Goal: Information Seeking & Learning: Learn about a topic

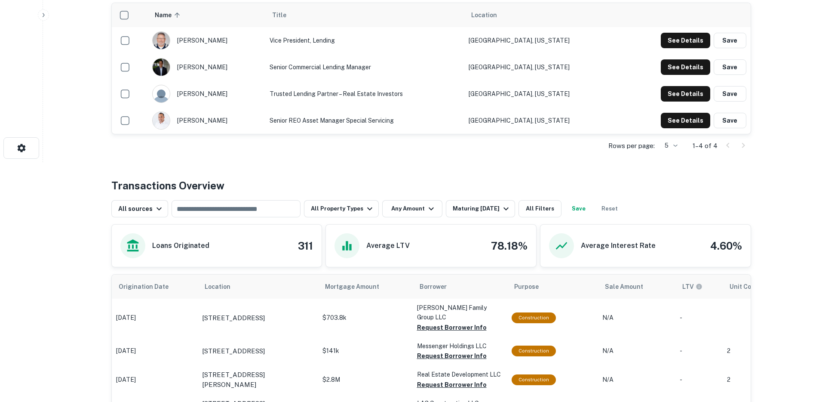
scroll to position [249, 0]
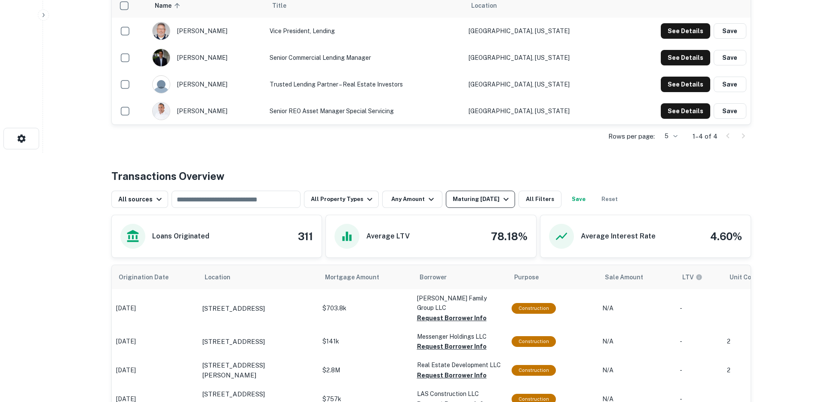
click at [478, 202] on div "Maturing In 1 Year" at bounding box center [482, 199] width 58 height 10
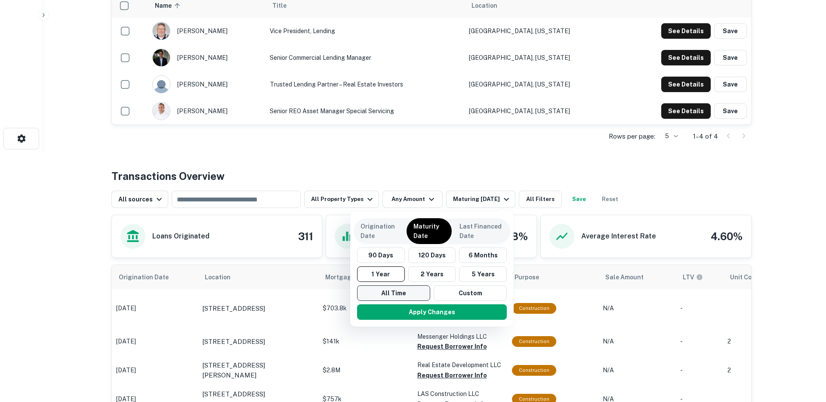
click at [388, 291] on button "All Time" at bounding box center [393, 292] width 73 height 15
click at [395, 310] on button "Apply Changes" at bounding box center [432, 311] width 150 height 15
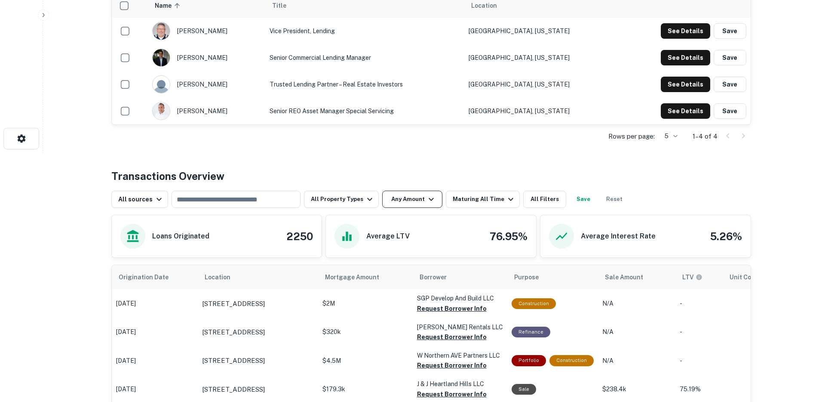
click at [402, 202] on button "Any Amount" at bounding box center [412, 199] width 60 height 17
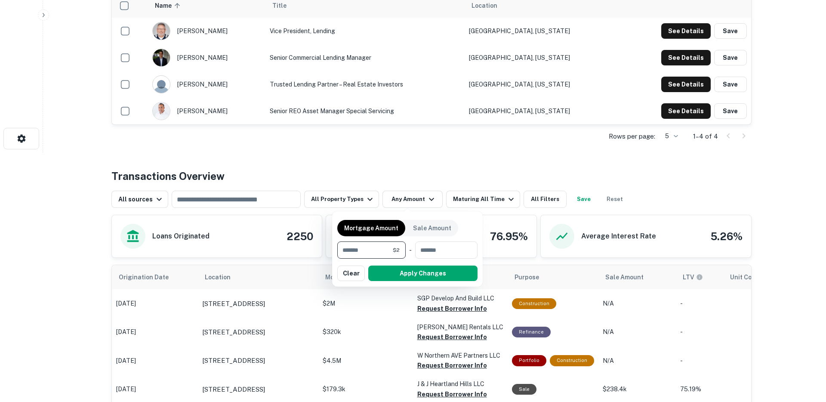
type input "*******"
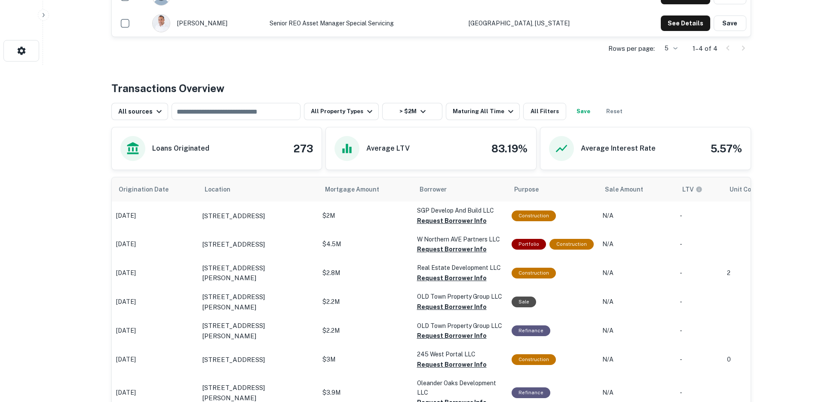
scroll to position [338, 0]
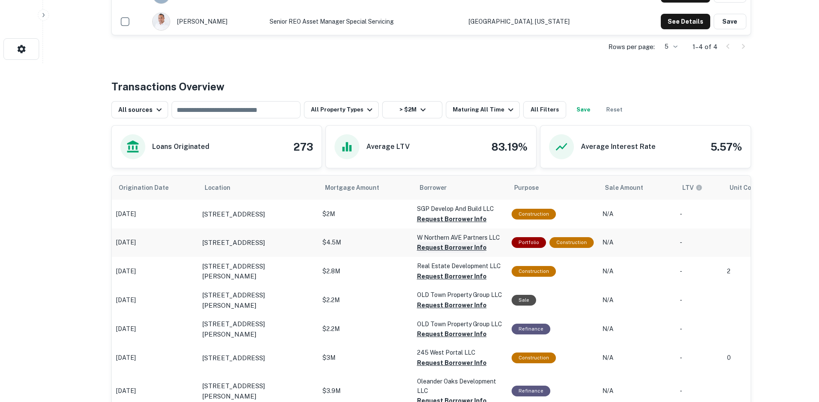
click at [429, 246] on button "Request Borrower Info" at bounding box center [452, 247] width 70 height 10
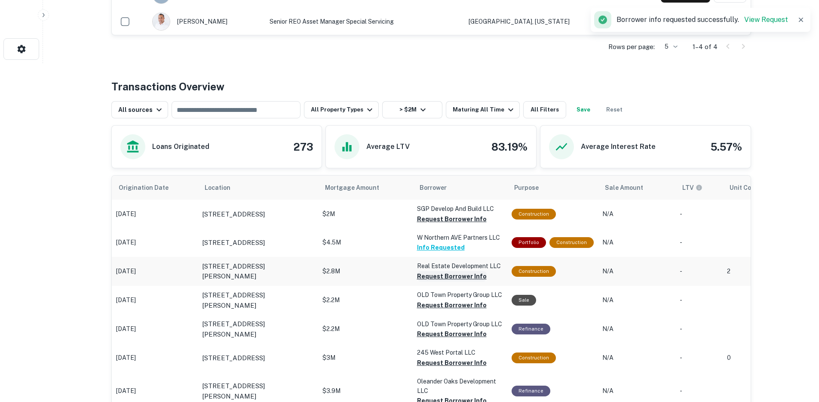
click at [433, 277] on button "Request Borrower Info" at bounding box center [452, 276] width 70 height 10
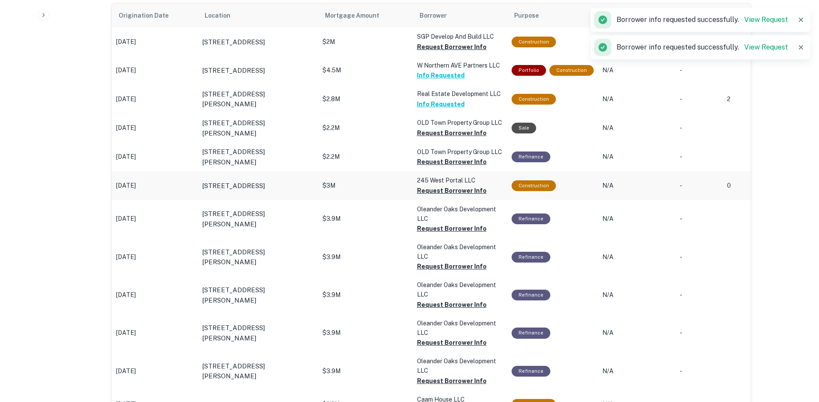
scroll to position [514, 0]
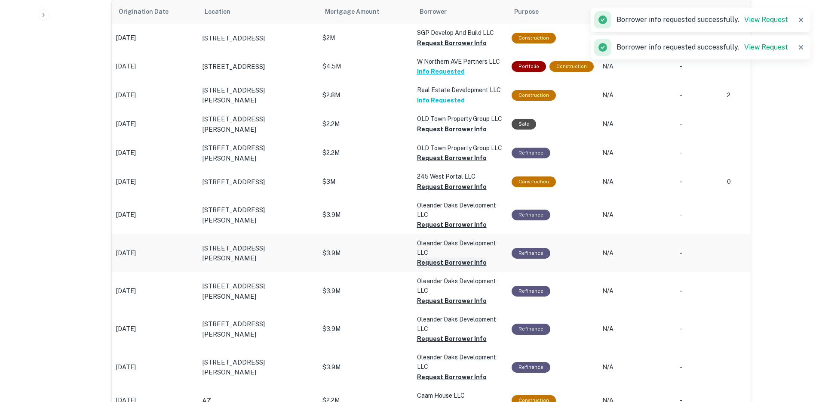
click at [432, 263] on button "Request Borrower Info" at bounding box center [452, 262] width 70 height 10
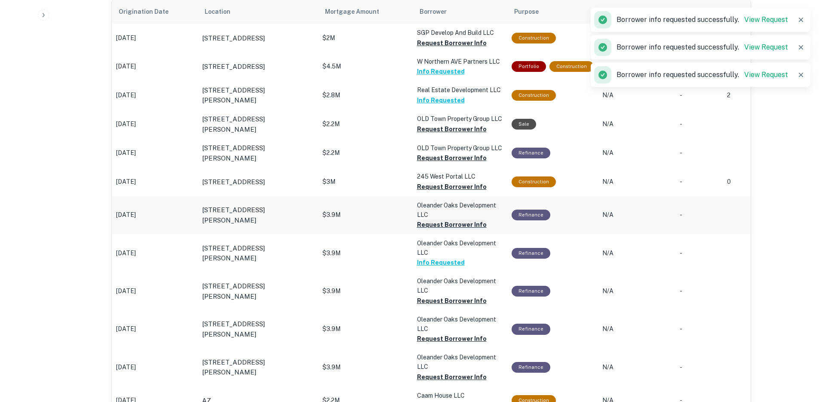
click at [426, 221] on button "Request Borrower Info" at bounding box center [452, 224] width 70 height 10
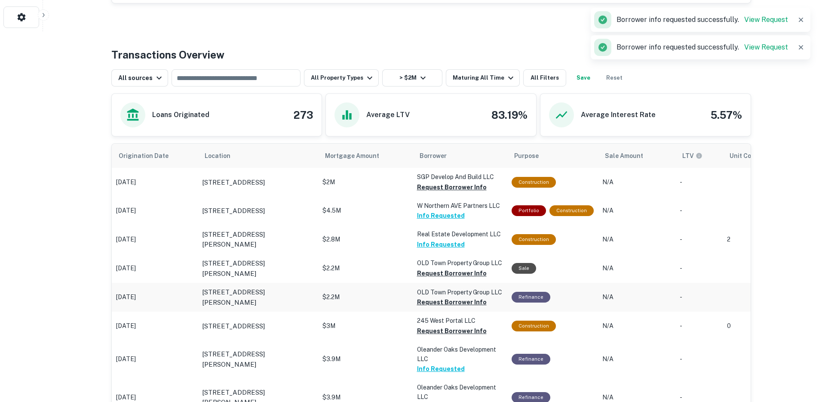
scroll to position [371, 0]
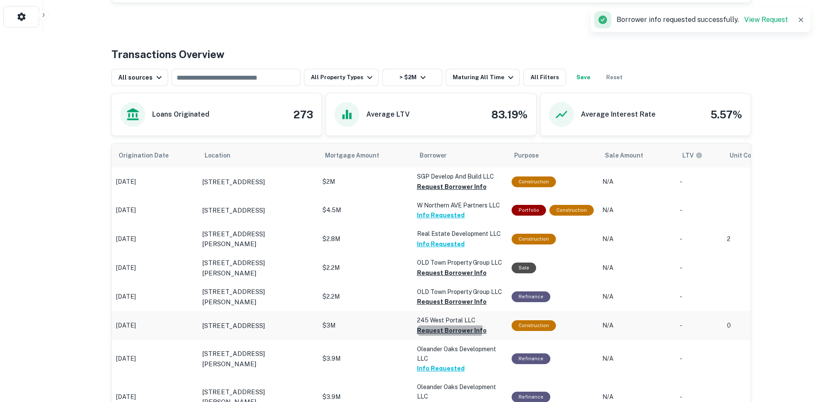
click at [427, 327] on button "Request Borrower Info" at bounding box center [452, 330] width 70 height 10
click at [429, 266] on p "OLD Town Property Group LLC" at bounding box center [460, 262] width 86 height 9
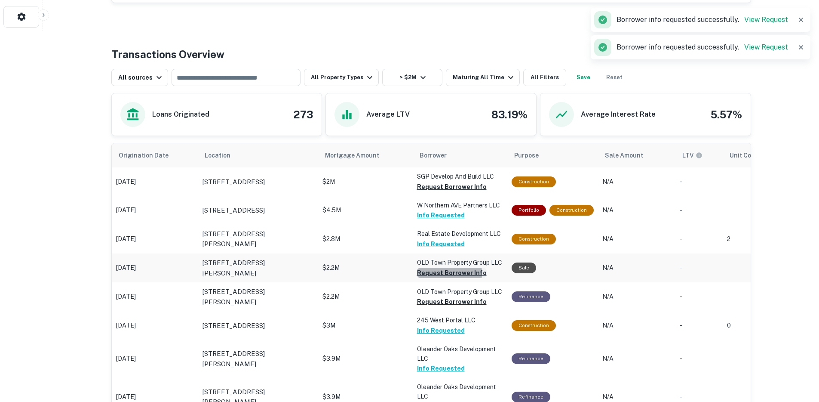
click at [429, 274] on button "Request Borrower Info" at bounding box center [452, 272] width 70 height 10
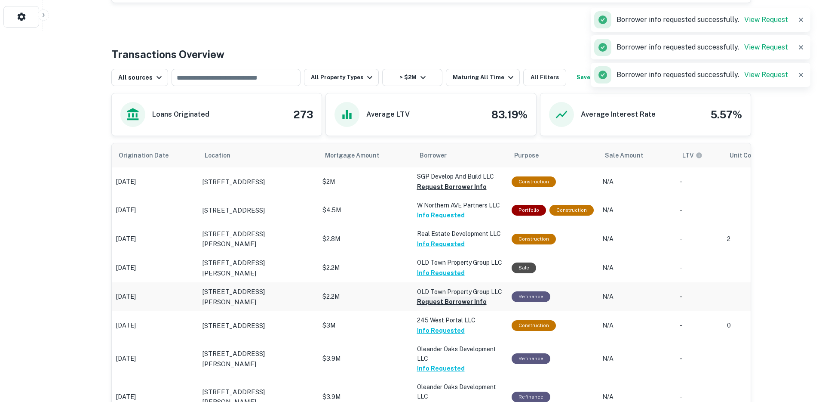
click at [430, 300] on button "Request Borrower Info" at bounding box center [452, 301] width 70 height 10
click at [435, 186] on button "Request Borrower Info" at bounding box center [452, 186] width 70 height 10
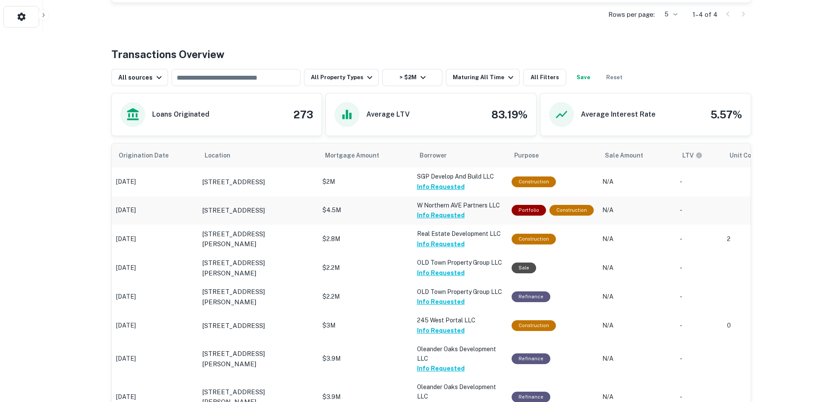
click at [370, 210] on p "$4.5M" at bounding box center [366, 210] width 86 height 9
click at [446, 215] on button "Info Requested" at bounding box center [441, 215] width 48 height 10
click at [438, 217] on button "Info Requested" at bounding box center [441, 215] width 48 height 10
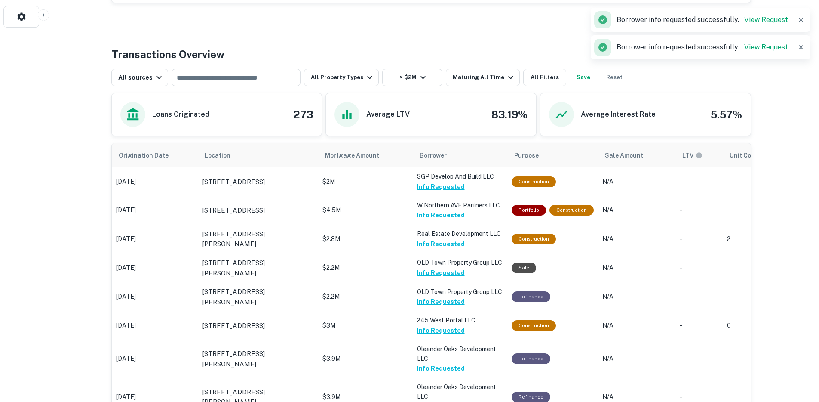
click at [754, 48] on link "View Request" at bounding box center [766, 47] width 44 height 8
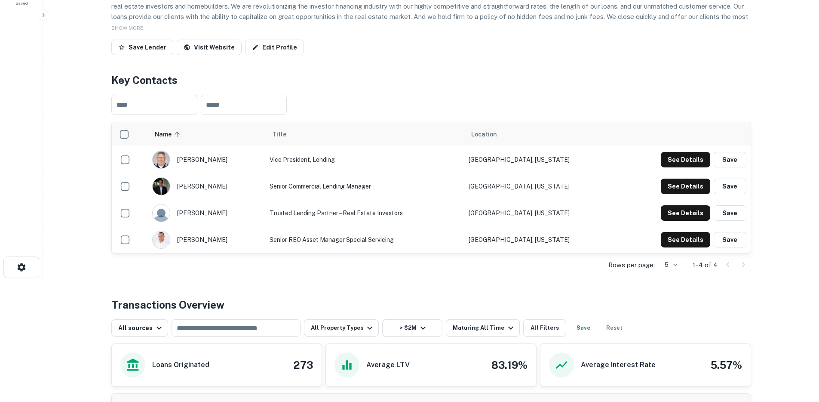
scroll to position [131, 0]
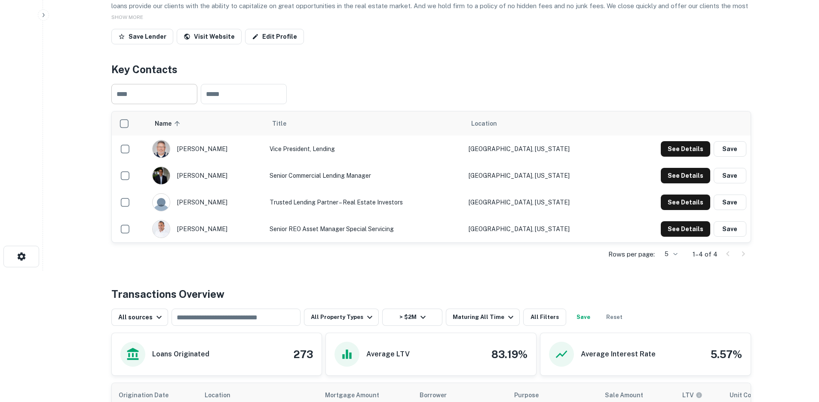
click at [158, 97] on input "text" at bounding box center [154, 94] width 86 height 20
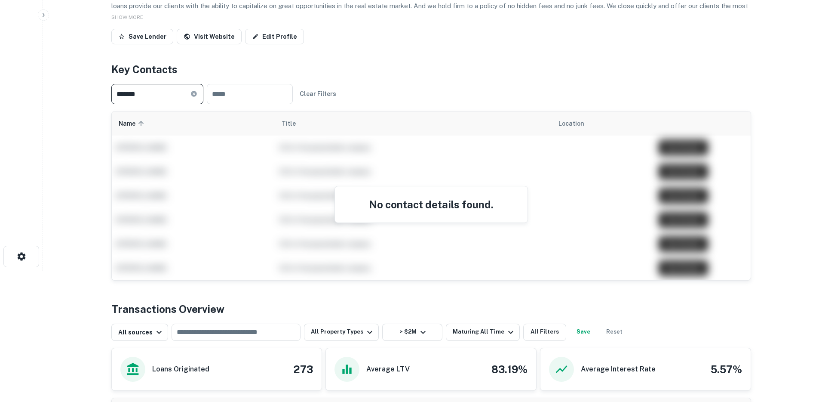
click at [172, 98] on input "*******" at bounding box center [150, 94] width 79 height 20
click at [174, 94] on input "****" at bounding box center [150, 94] width 79 height 20
type input "*"
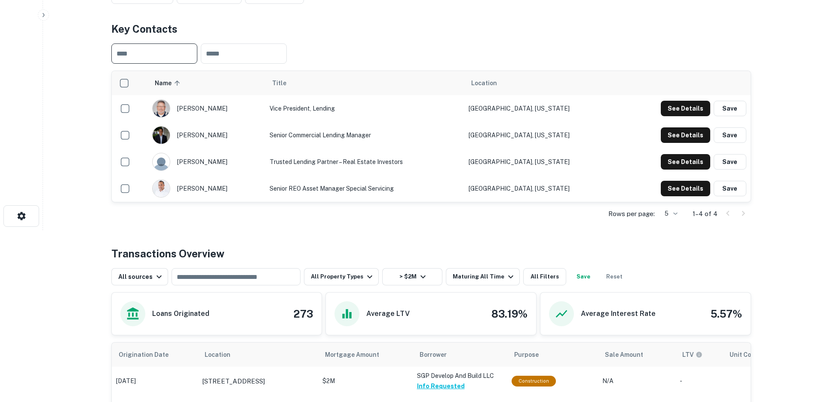
scroll to position [190, 0]
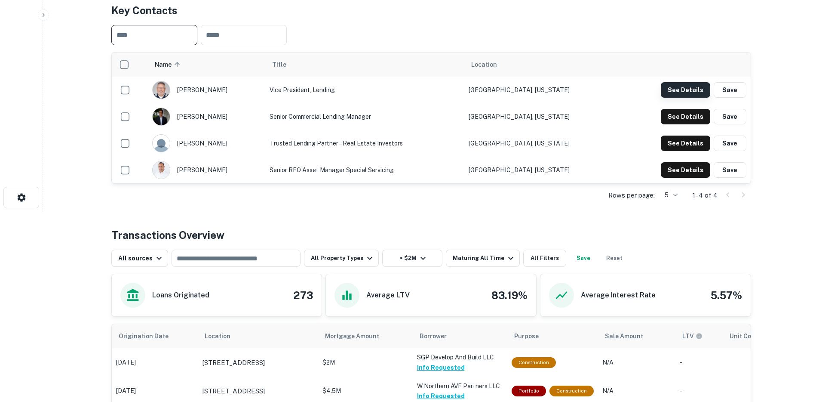
click at [685, 92] on button "See Details" at bounding box center [685, 89] width 49 height 15
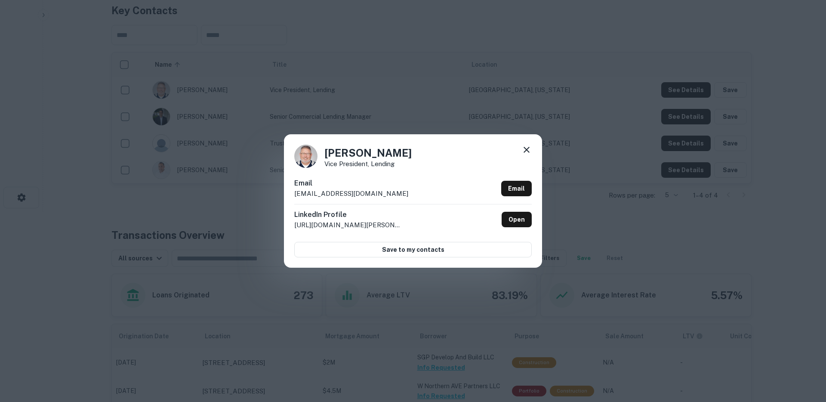
click at [485, 85] on div "Steven Weinstock Vice President, Lending Email sweinstock@limaonecapital.com Em…" at bounding box center [413, 201] width 826 height 402
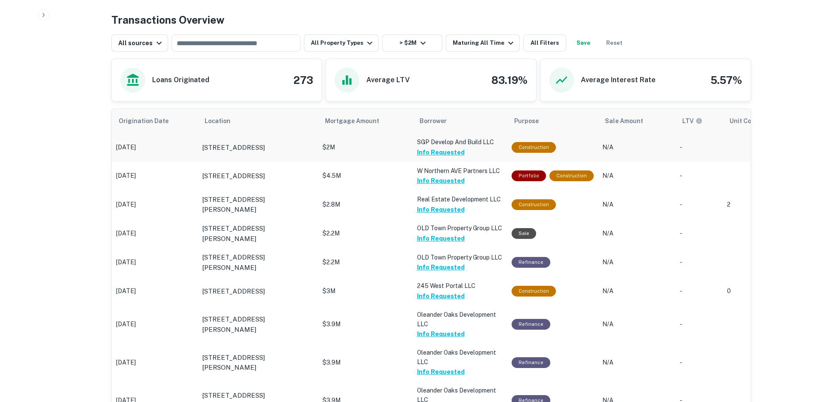
scroll to position [406, 0]
click at [424, 40] on button "> $2M" at bounding box center [412, 42] width 60 height 17
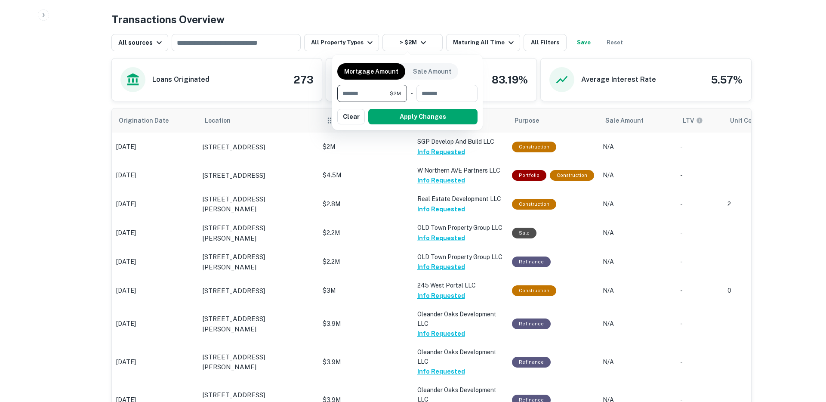
click at [356, 117] on button "Clear" at bounding box center [351, 116] width 28 height 15
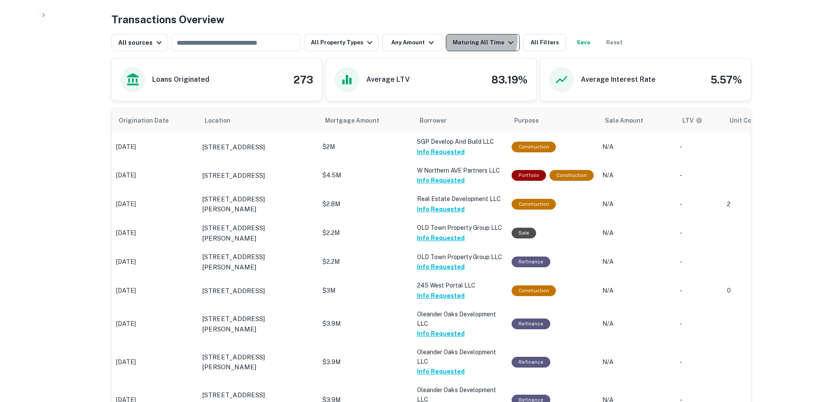
click at [474, 40] on div "Maturing All Time" at bounding box center [484, 42] width 63 height 10
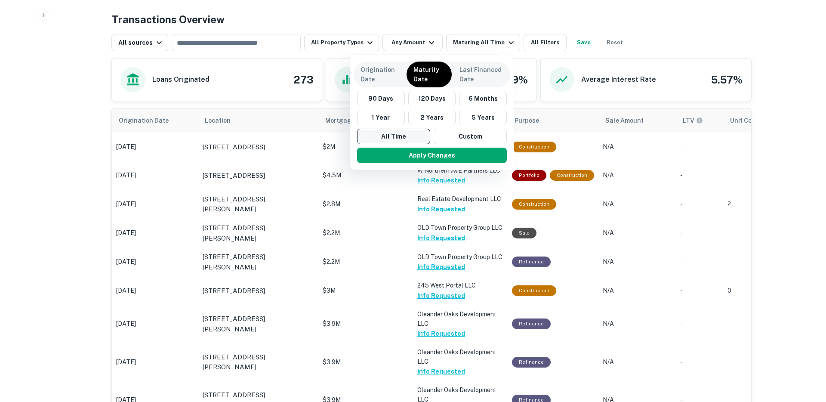
click at [396, 136] on button "All Time" at bounding box center [393, 136] width 73 height 15
click at [397, 154] on button "Apply Changes" at bounding box center [432, 155] width 150 height 15
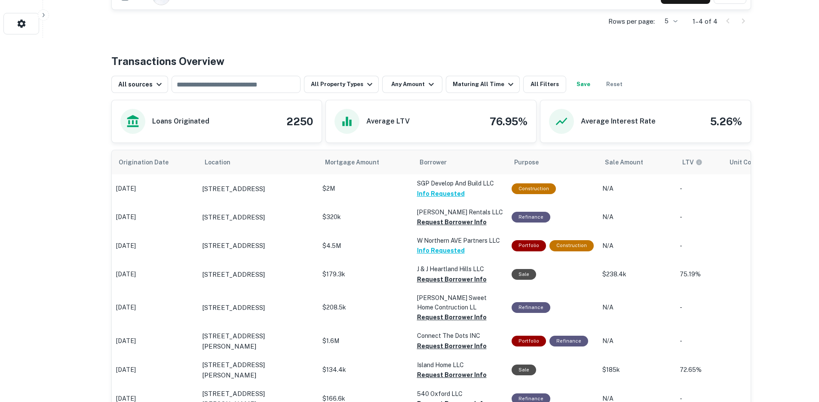
scroll to position [406, 0]
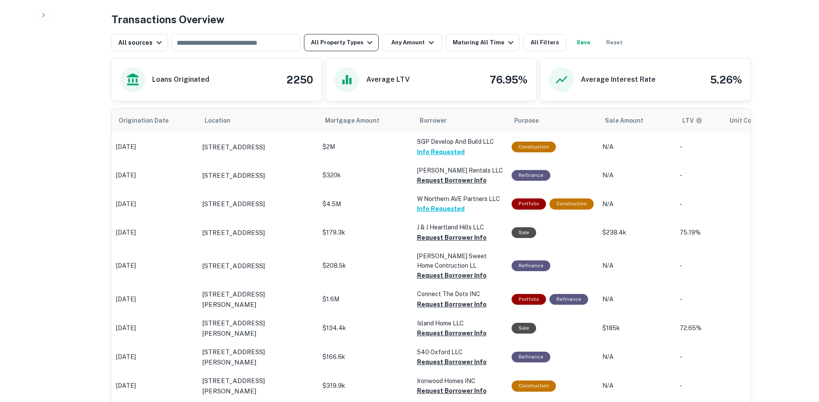
click at [349, 38] on button "All Property Types" at bounding box center [341, 42] width 75 height 17
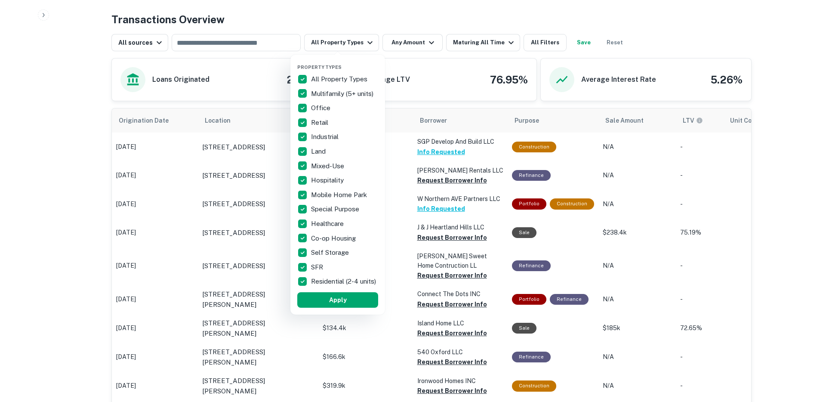
click at [393, 44] on div at bounding box center [413, 201] width 826 height 402
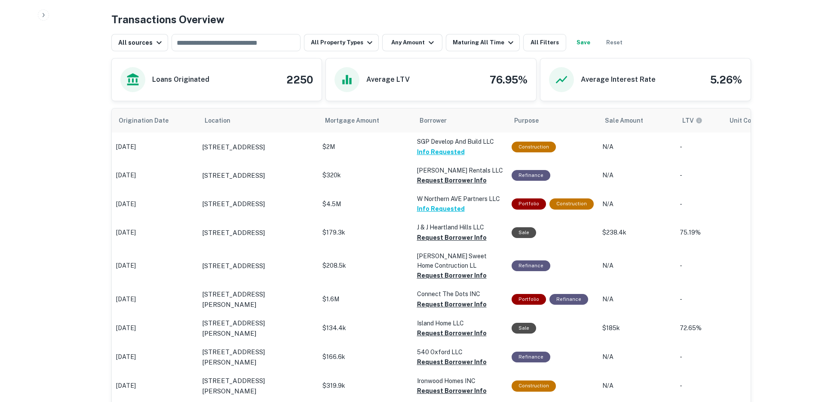
click at [394, 44] on button "Any Amount" at bounding box center [412, 42] width 60 height 17
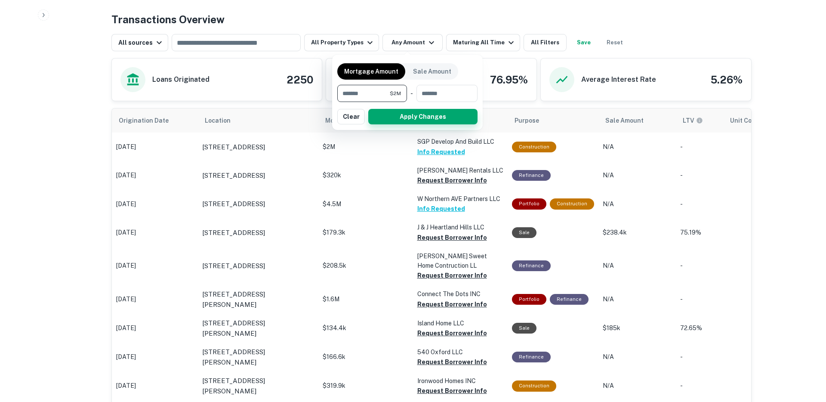
type input "*******"
click at [395, 118] on button "Apply Changes" at bounding box center [422, 116] width 109 height 15
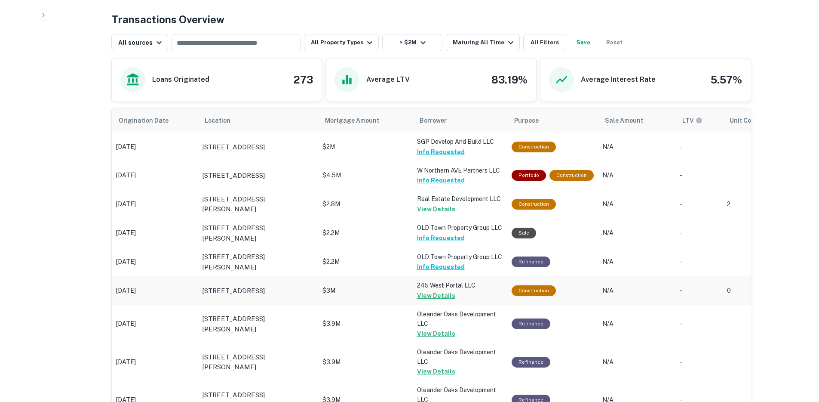
click at [392, 298] on td "$3M" at bounding box center [365, 290] width 95 height 28
click at [443, 297] on button "View Details" at bounding box center [436, 295] width 38 height 10
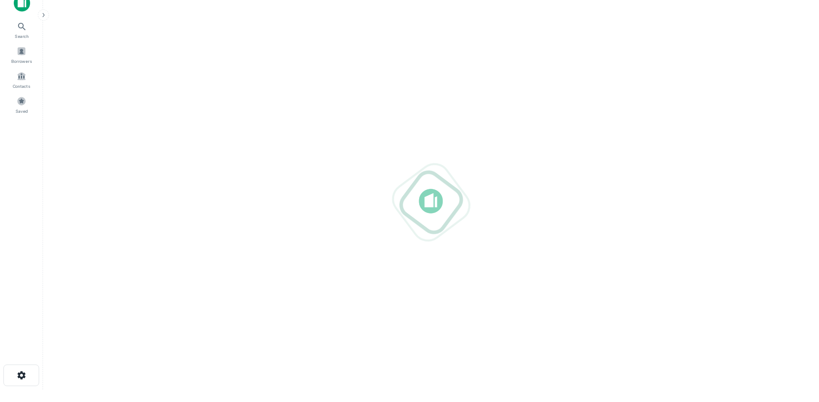
scroll to position [12, 0]
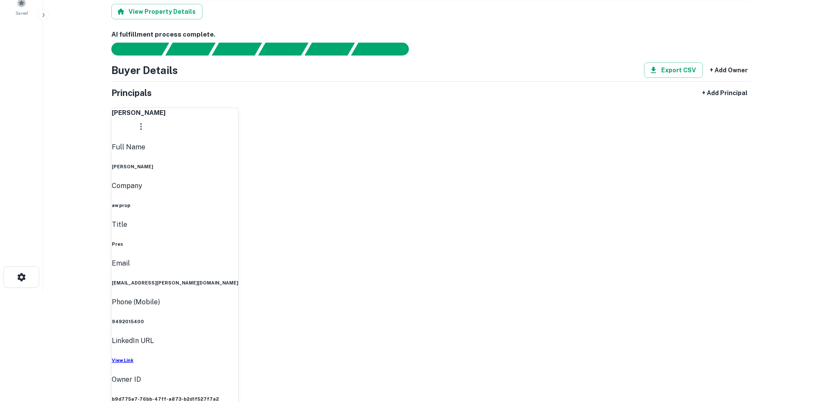
scroll to position [113, 0]
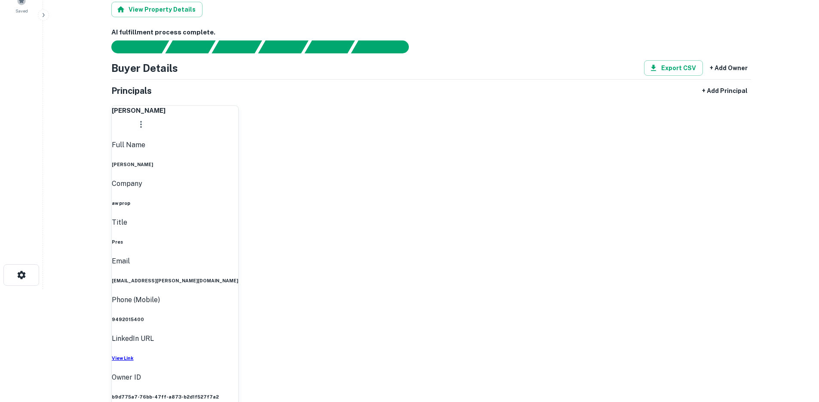
click at [238, 354] on h6 "View Link" at bounding box center [175, 357] width 126 height 7
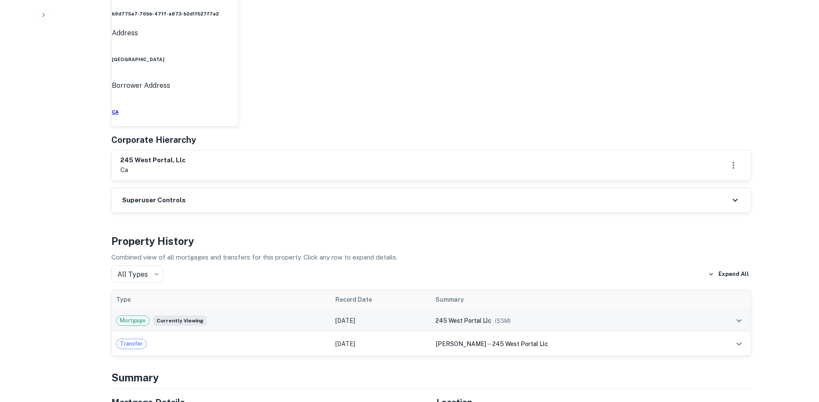
scroll to position [488, 0]
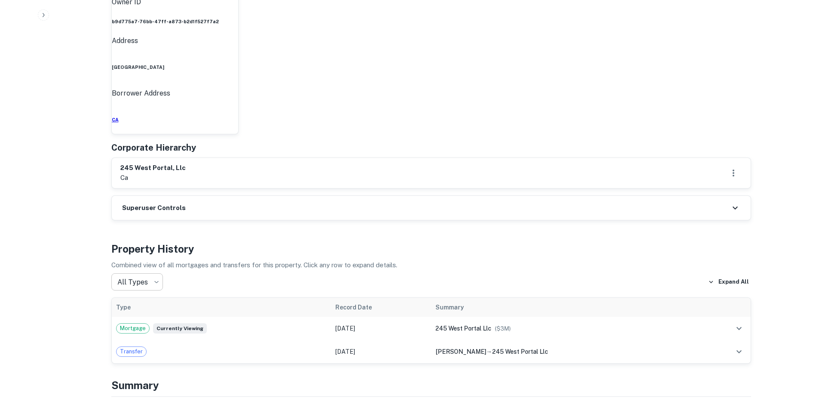
click at [131, 241] on div "Property History Combined view of all mortgages and transfers for this property…" at bounding box center [431, 302] width 640 height 123
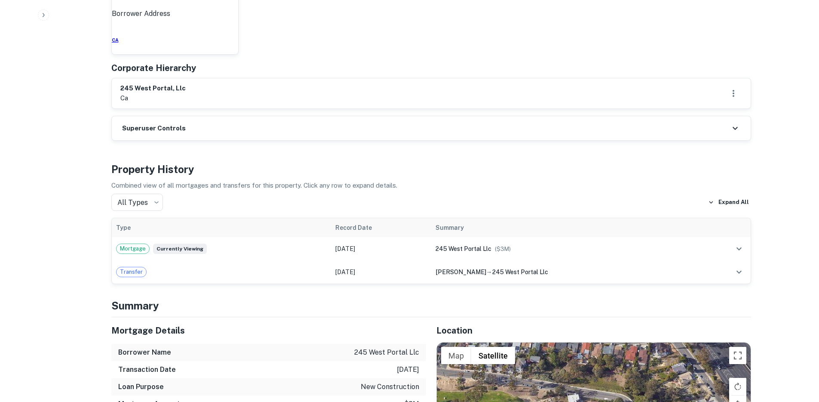
scroll to position [569, 0]
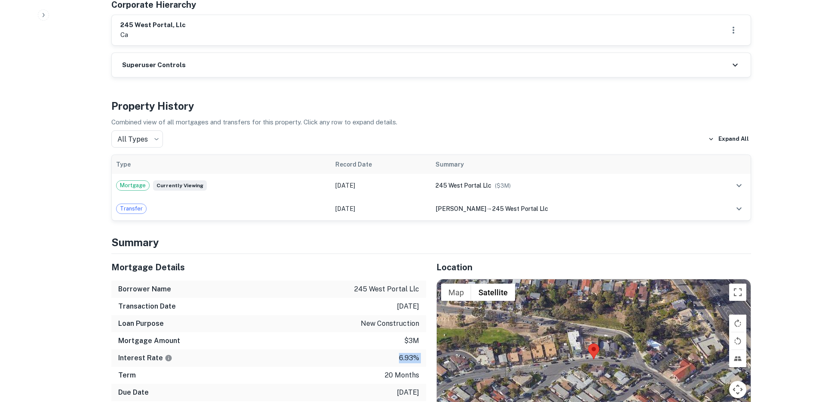
scroll to position [632, 0]
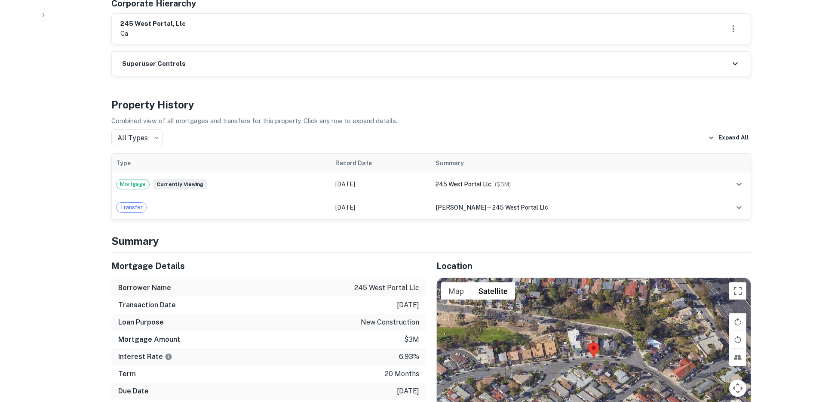
click at [405, 369] on p "20 months" at bounding box center [402, 374] width 34 height 10
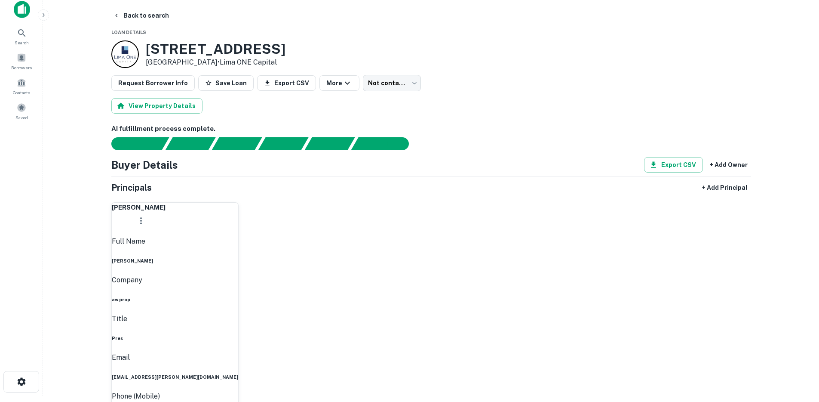
scroll to position [0, 0]
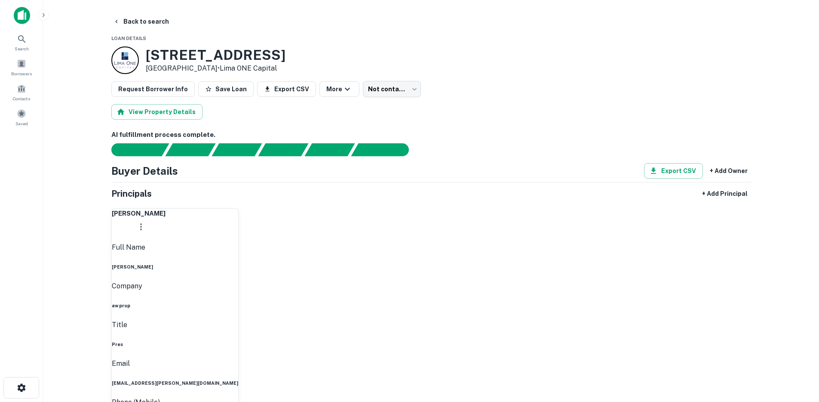
click at [142, 22] on button "Back to search" at bounding box center [141, 21] width 63 height 15
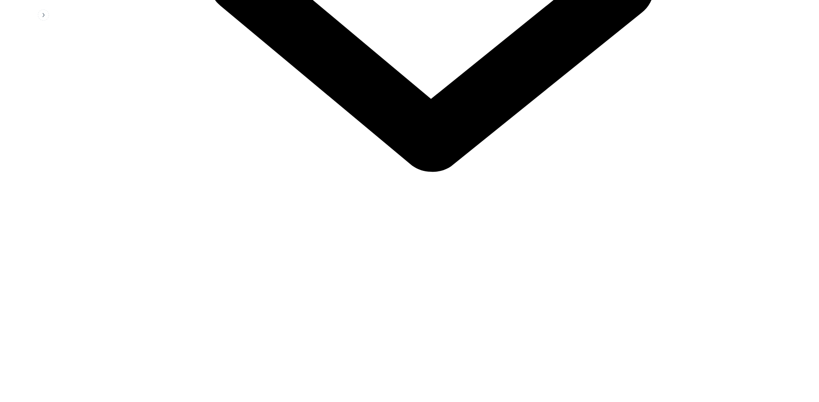
scroll to position [703, 0]
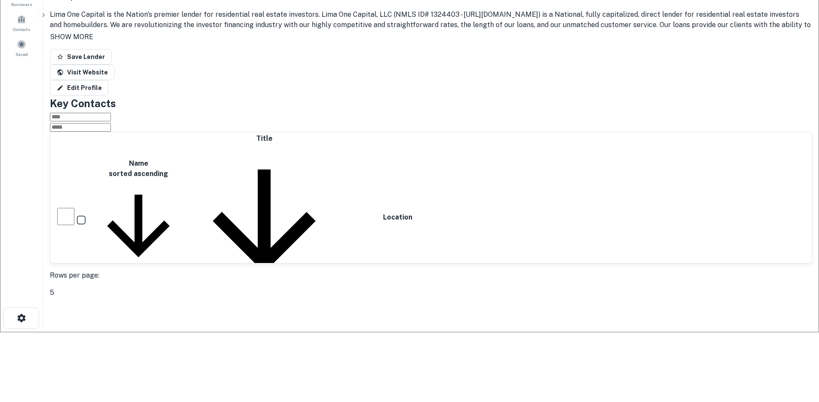
scroll to position [0, 0]
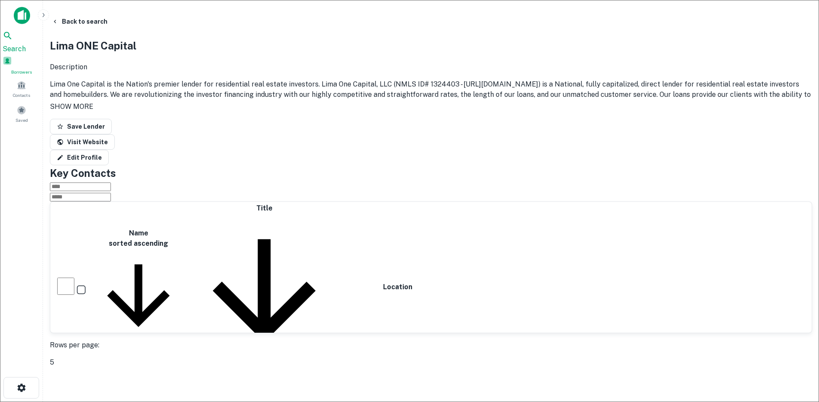
click at [31, 70] on span "Borrowers" at bounding box center [22, 71] width 38 height 7
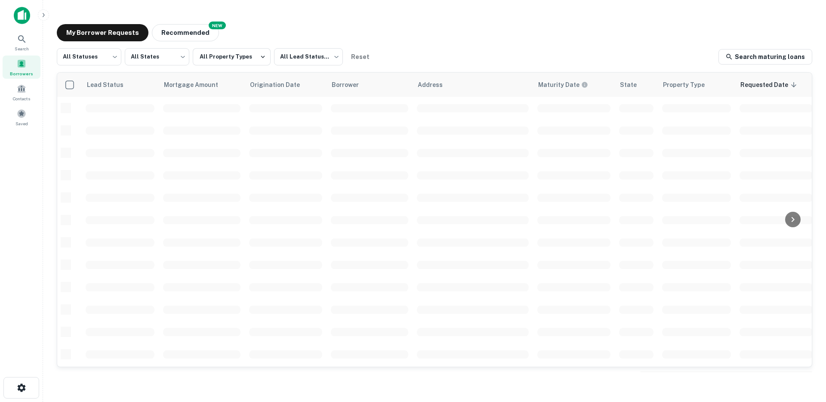
scroll to position [0, 175]
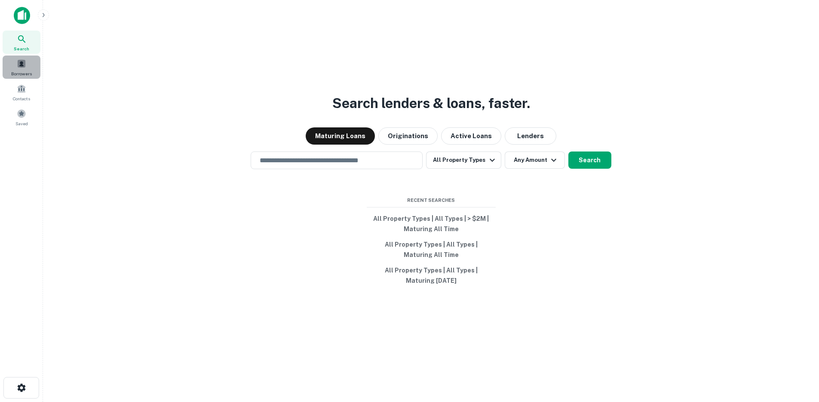
click at [26, 67] on div "Borrowers" at bounding box center [22, 66] width 38 height 23
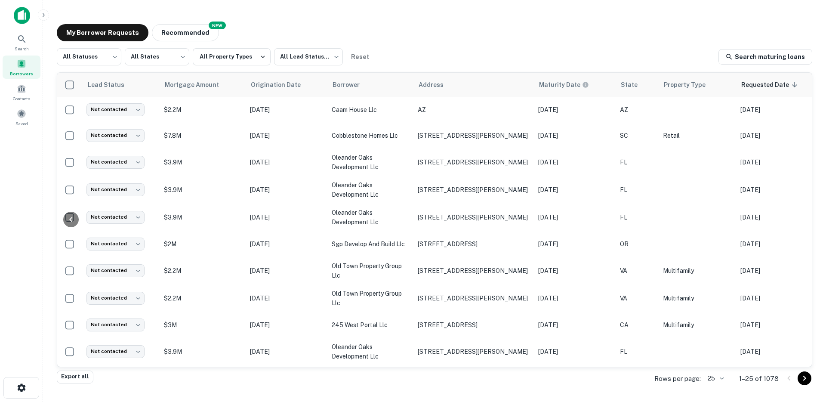
scroll to position [0, 176]
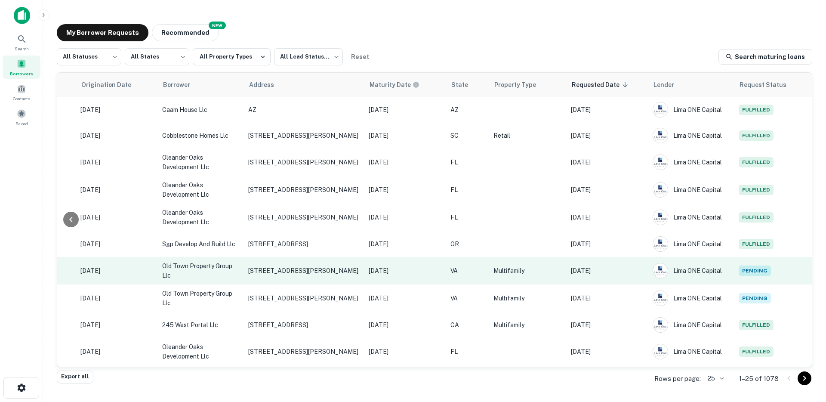
click at [623, 274] on p "[DATE]" at bounding box center [607, 270] width 73 height 9
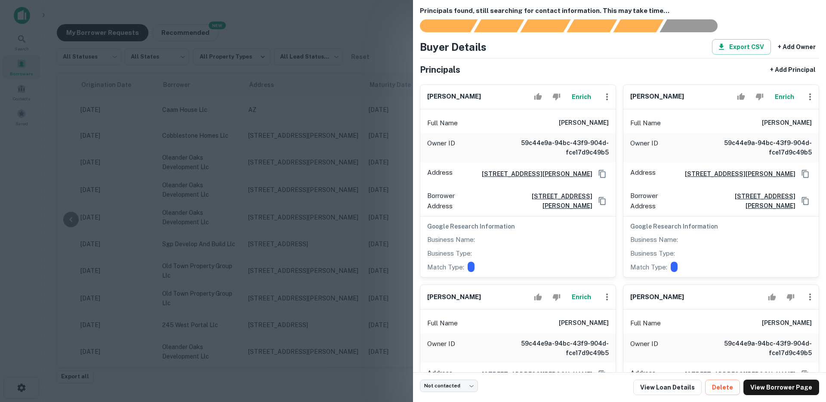
scroll to position [17, 0]
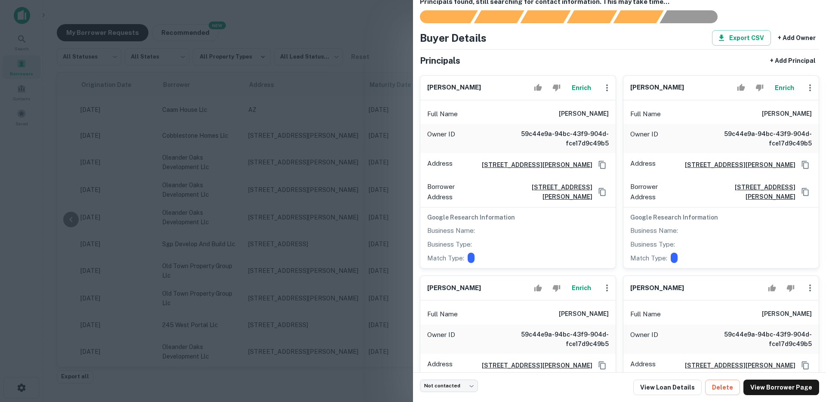
click at [364, 132] on div at bounding box center [413, 201] width 826 height 402
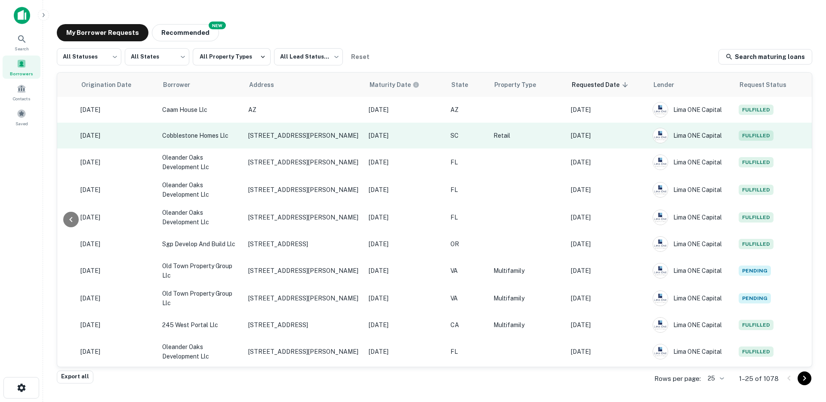
click at [630, 138] on p "[DATE]" at bounding box center [607, 135] width 73 height 9
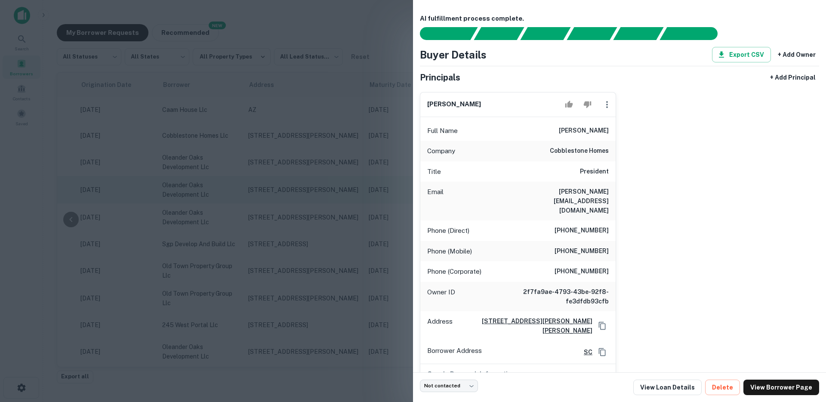
click at [340, 183] on div at bounding box center [413, 201] width 826 height 402
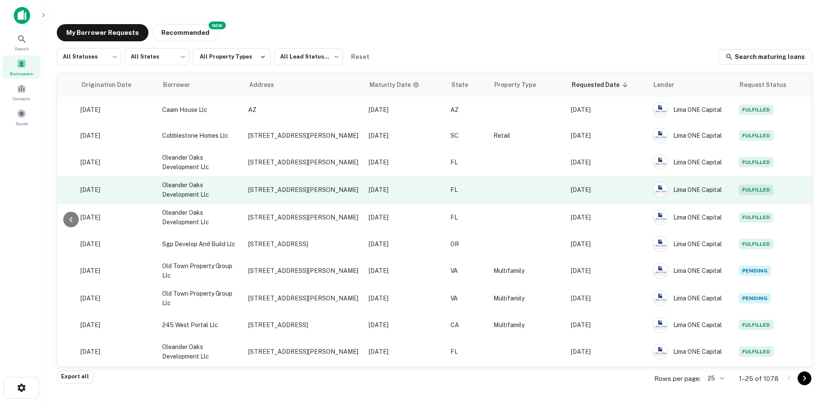
scroll to position [16, 176]
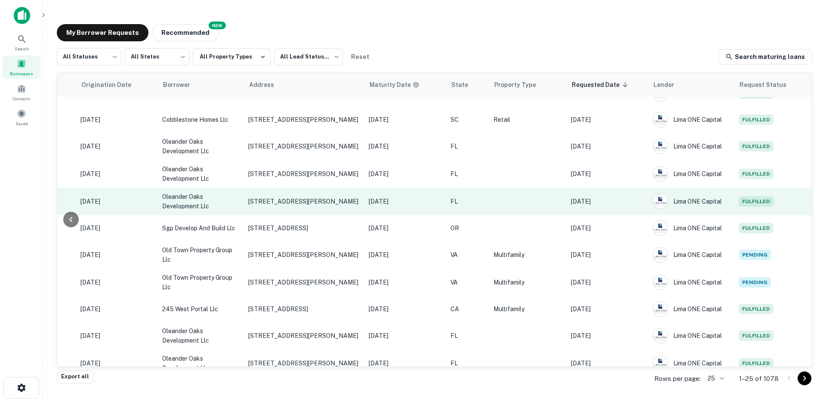
click at [610, 200] on p "[DATE]" at bounding box center [607, 201] width 73 height 9
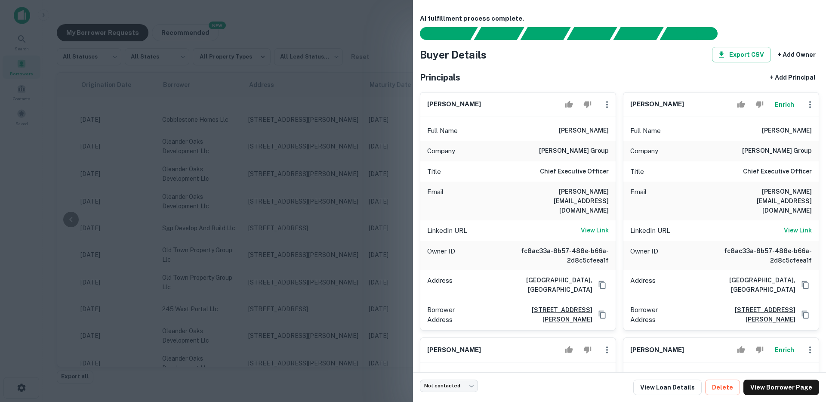
click at [595, 225] on h6 "View Link" at bounding box center [595, 229] width 28 height 9
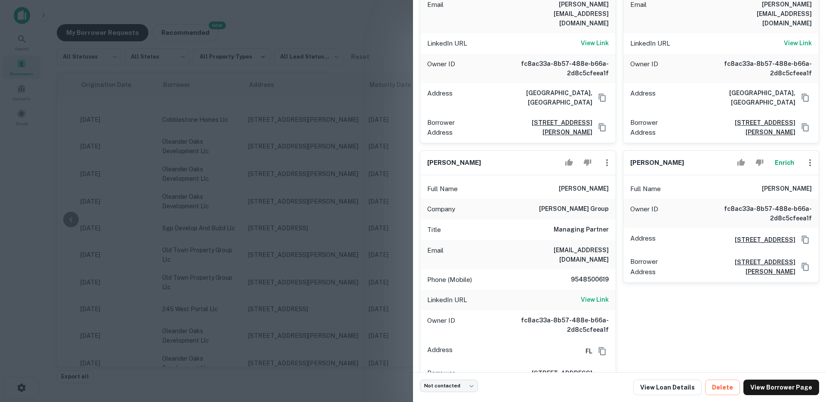
scroll to position [0, 0]
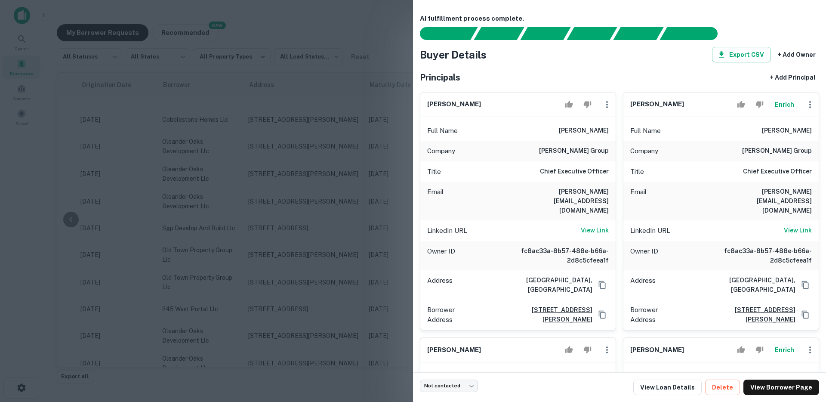
click at [334, 210] on div at bounding box center [413, 201] width 826 height 402
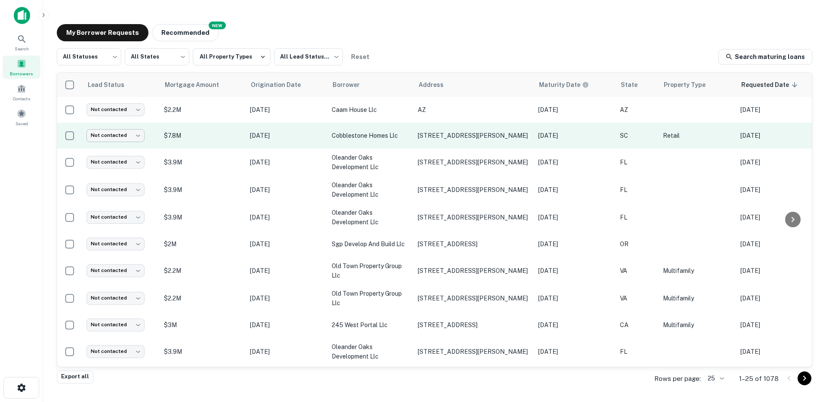
click at [131, 137] on body "Search Borrowers Contacts Saved My Borrower Requests NEW Recommended All Status…" at bounding box center [413, 201] width 826 height 402
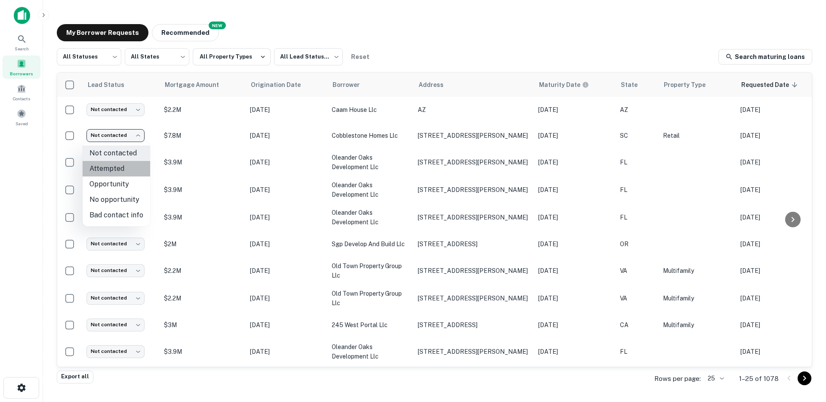
click at [120, 168] on li "Attempted" at bounding box center [117, 168] width 68 height 15
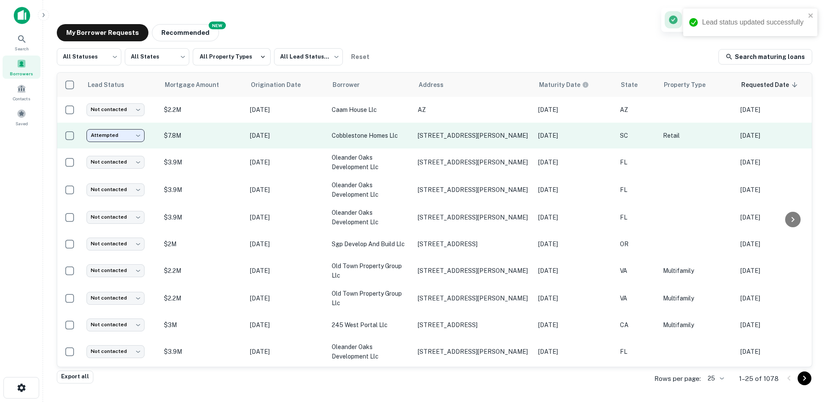
click at [130, 129] on body "Lead status updated successfully Search Borrowers Contacts Saved My Borrower Re…" at bounding box center [413, 201] width 826 height 402
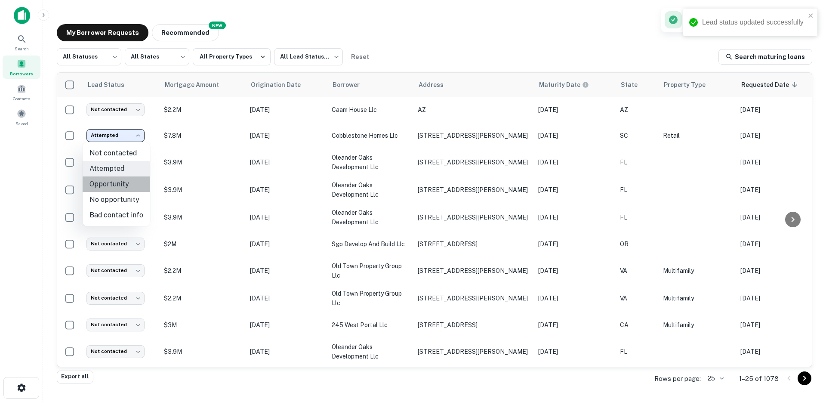
click at [132, 188] on li "Opportunity" at bounding box center [117, 183] width 68 height 15
type input "**********"
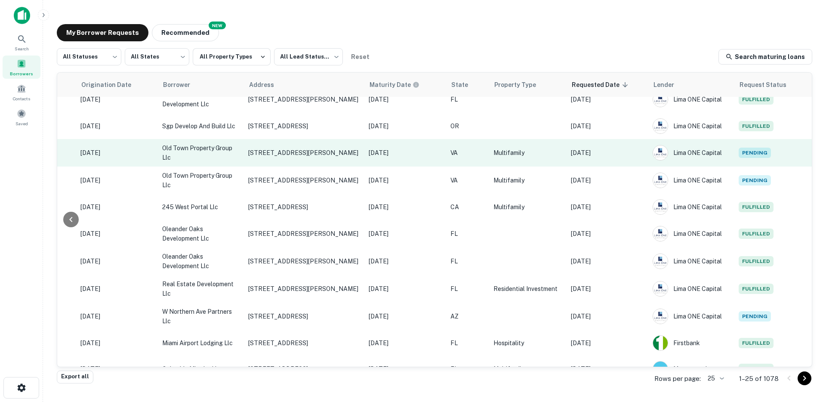
scroll to position [0, 176]
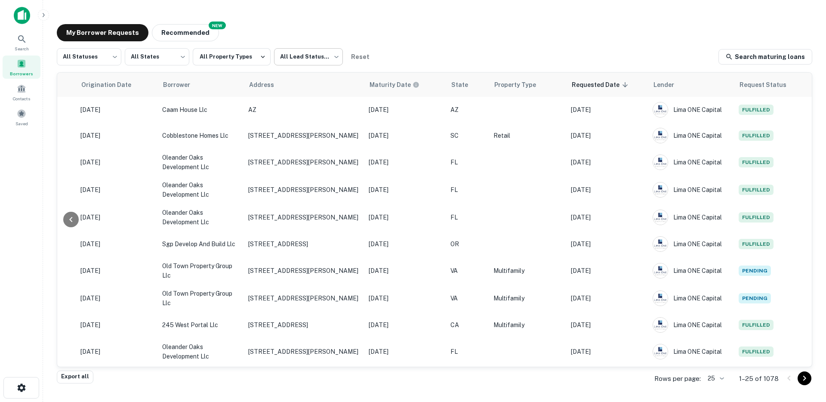
click at [290, 60] on body "**********" at bounding box center [413, 201] width 826 height 402
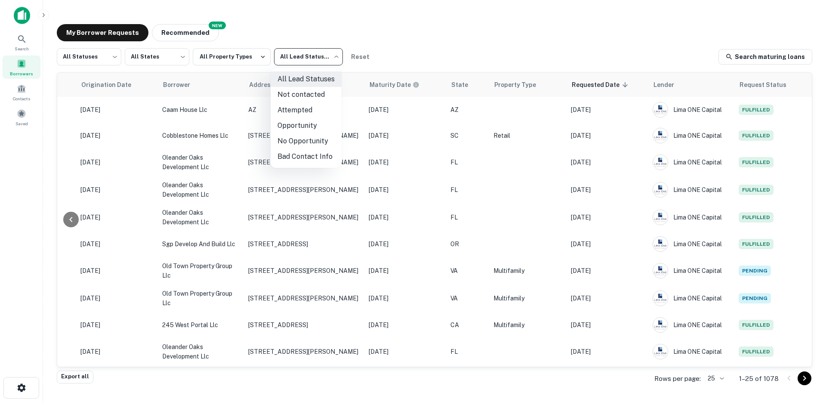
click at [295, 126] on li "Opportunity" at bounding box center [305, 125] width 71 height 15
type input "**********"
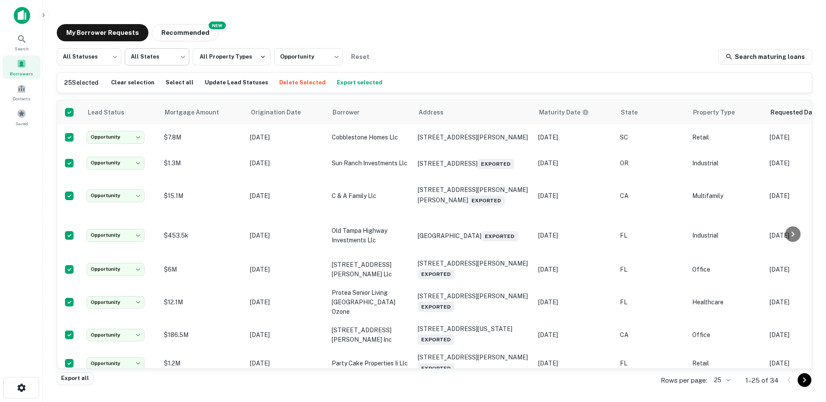
click at [175, 57] on body "**********" at bounding box center [413, 201] width 826 height 402
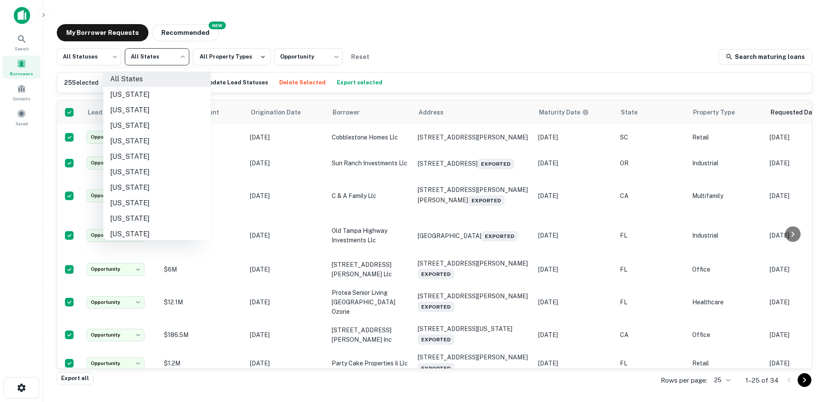
click at [76, 58] on div at bounding box center [413, 201] width 826 height 402
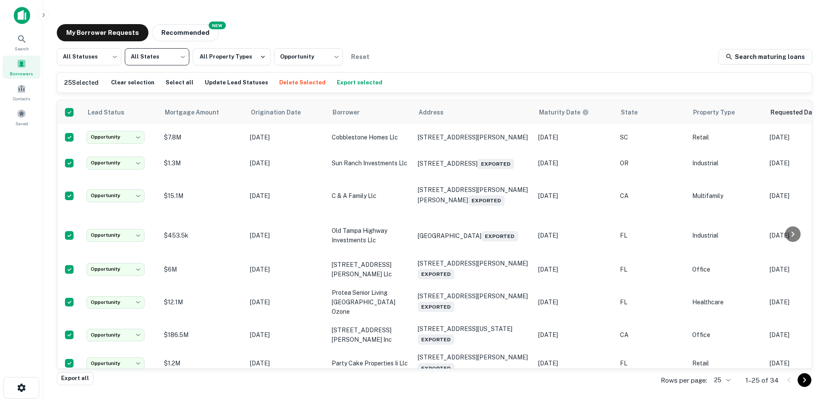
click at [85, 55] on div "All States Alabama Alaska Arizona Arkansas California Colorado Connecticut Dela…" at bounding box center [413, 201] width 826 height 402
click at [85, 55] on body "**********" at bounding box center [413, 201] width 826 height 402
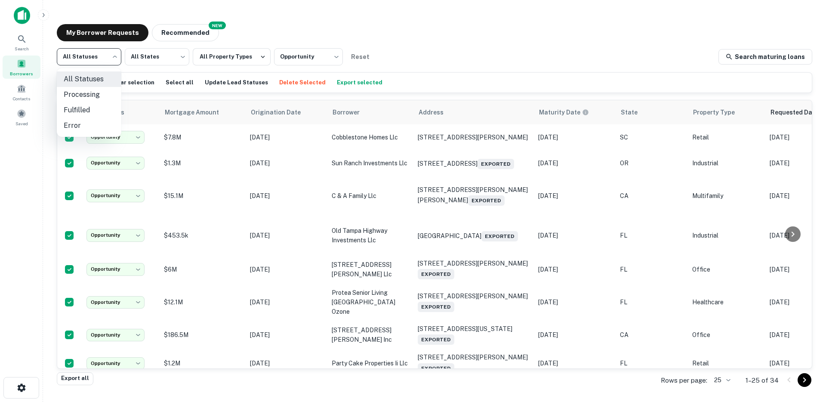
click at [85, 55] on div at bounding box center [413, 201] width 826 height 402
click at [375, 59] on div "**********" at bounding box center [434, 56] width 755 height 17
click at [16, 42] on div "Search" at bounding box center [22, 42] width 38 height 23
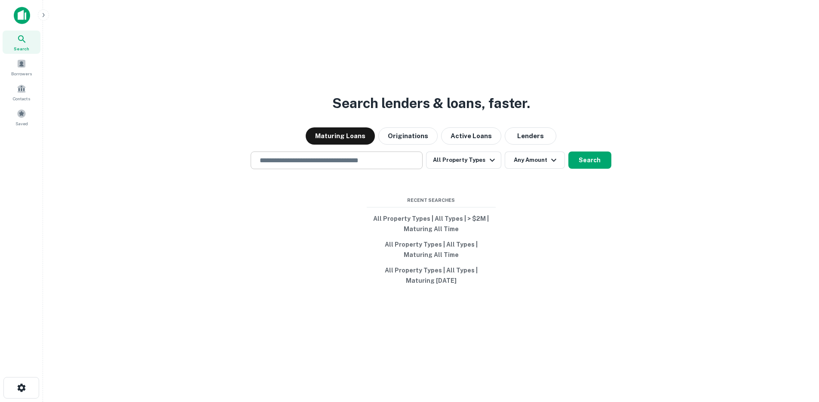
click at [318, 159] on input "text" at bounding box center [337, 160] width 164 height 10
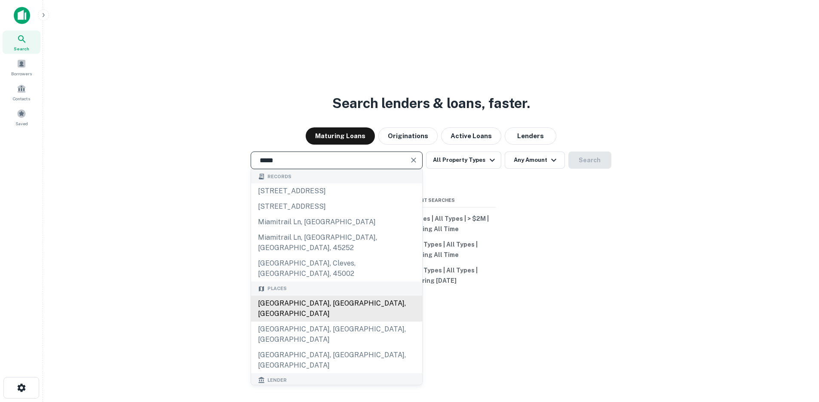
click at [280, 295] on div "[GEOGRAPHIC_DATA], [GEOGRAPHIC_DATA], [GEOGRAPHIC_DATA]" at bounding box center [336, 308] width 171 height 26
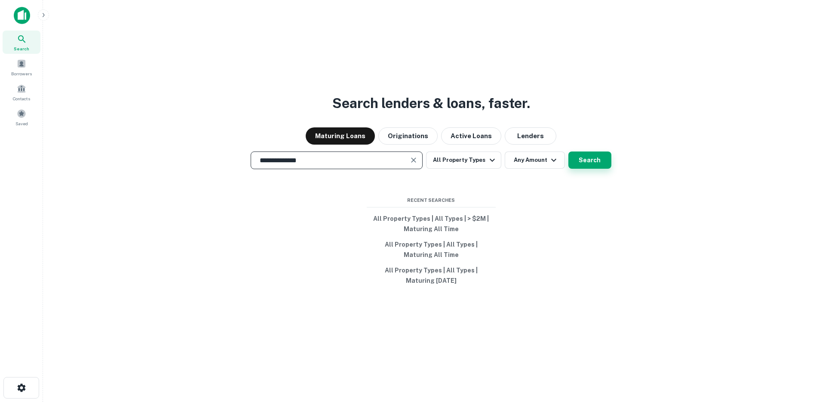
type input "**********"
click at [588, 159] on button "Search" at bounding box center [590, 159] width 43 height 17
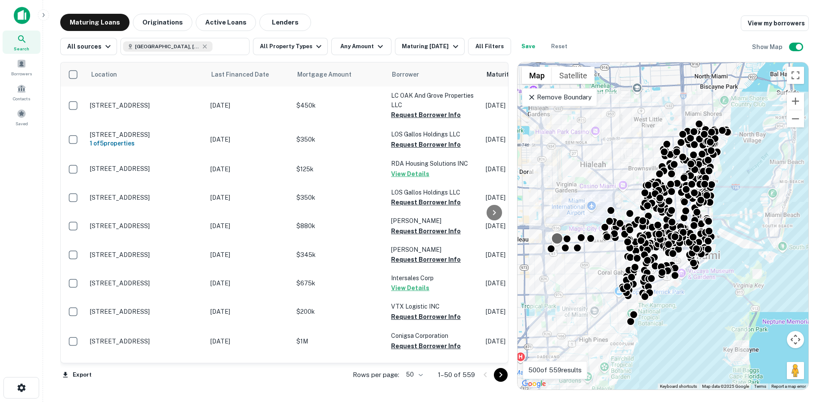
drag, startPoint x: 139, startPoint y: 19, endPoint x: 558, endPoint y: 239, distance: 473.0
click at [139, 19] on button "Originations" at bounding box center [162, 22] width 59 height 17
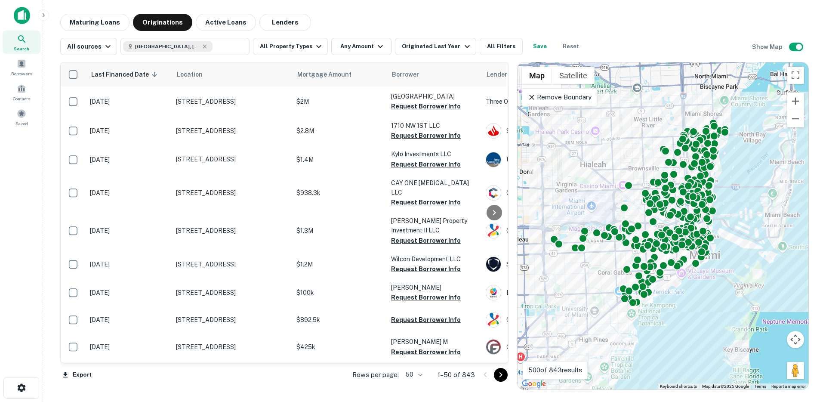
click at [530, 98] on icon at bounding box center [531, 97] width 5 height 5
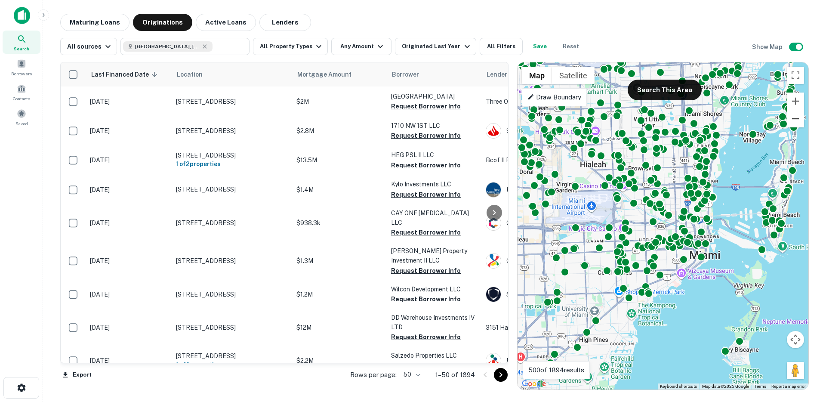
click at [797, 122] on button "Zoom out" at bounding box center [795, 118] width 17 height 17
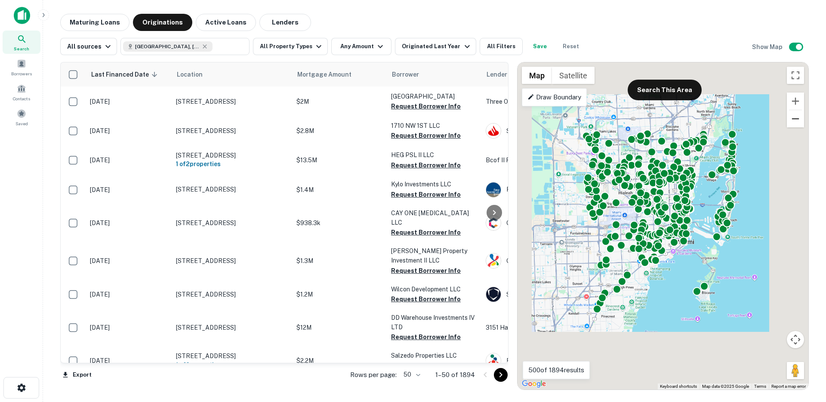
click at [797, 122] on button "Zoom out" at bounding box center [795, 118] width 17 height 17
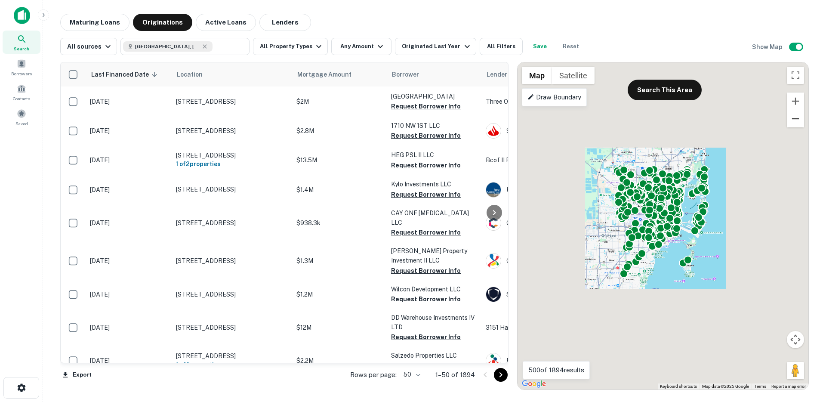
click at [797, 122] on button "Zoom out" at bounding box center [795, 118] width 17 height 17
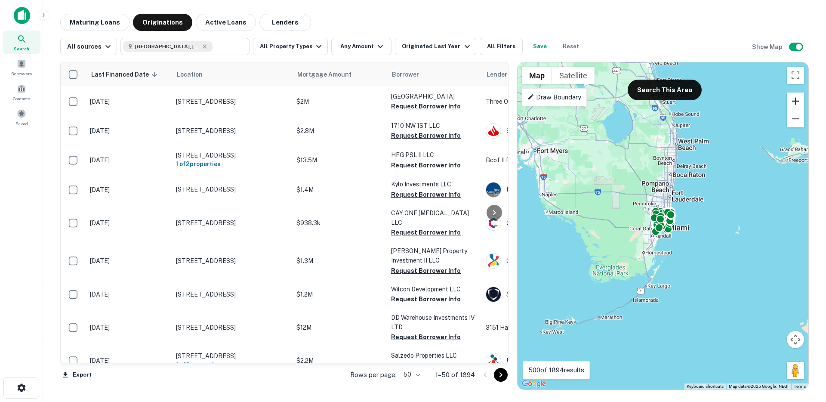
click at [796, 100] on button "Zoom in" at bounding box center [795, 100] width 17 height 17
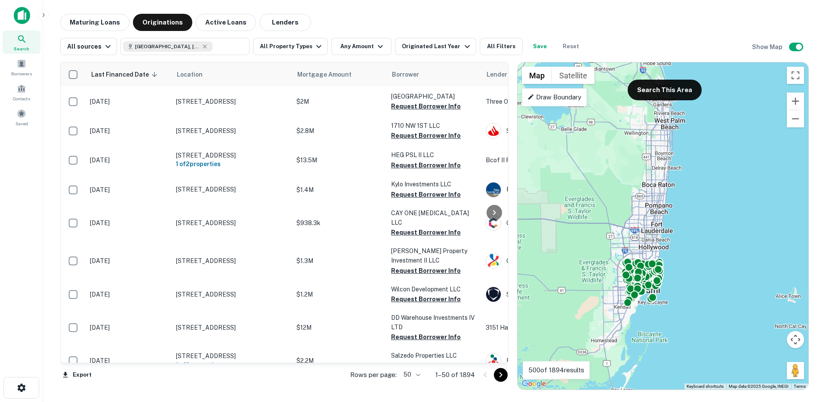
drag, startPoint x: 738, startPoint y: 167, endPoint x: 719, endPoint y: 222, distance: 58.5
click at [719, 222] on div "To activate drag with keyboard, press Alt + Enter. Once in keyboard drag state,…" at bounding box center [662, 225] width 291 height 327
click at [664, 86] on button "Search This Area" at bounding box center [664, 90] width 74 height 21
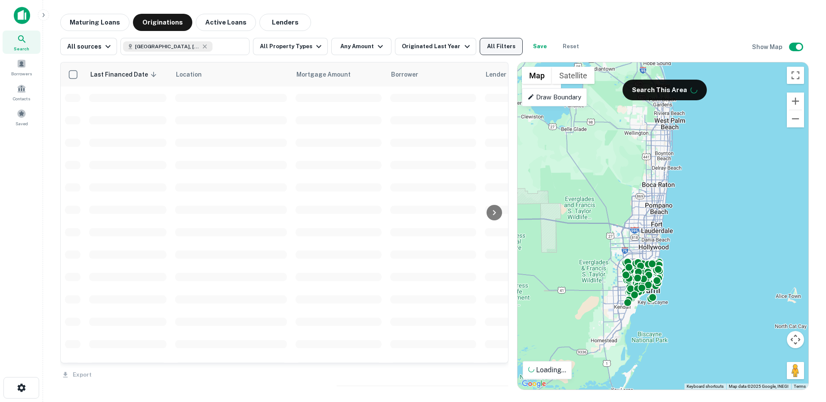
click at [494, 44] on button "All Filters" at bounding box center [500, 46] width 43 height 17
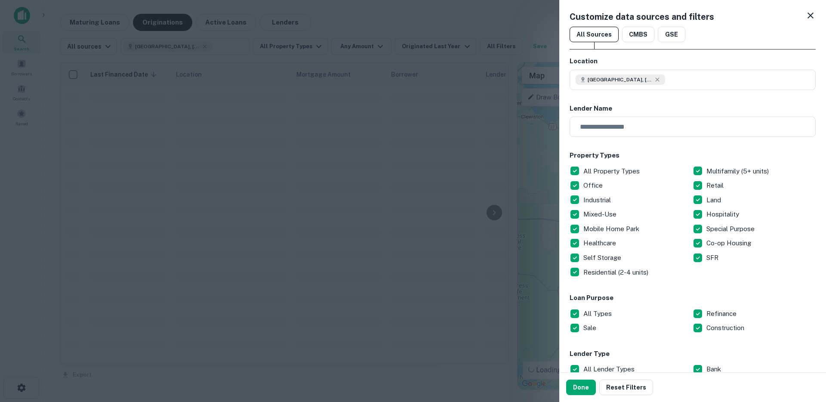
scroll to position [142, 0]
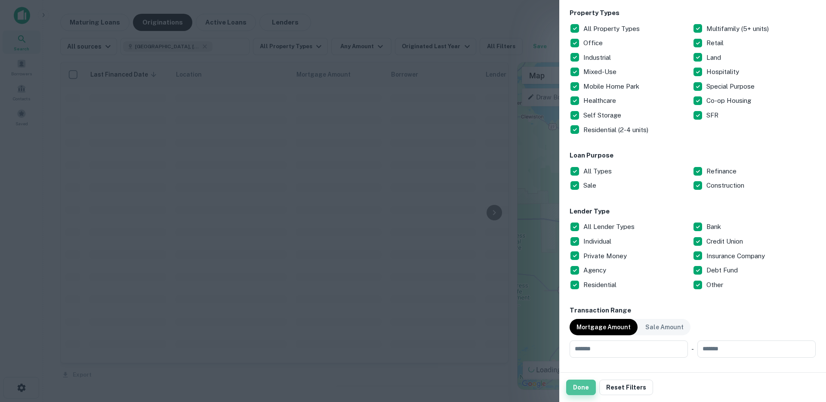
click at [576, 386] on button "Done" at bounding box center [581, 386] width 30 height 15
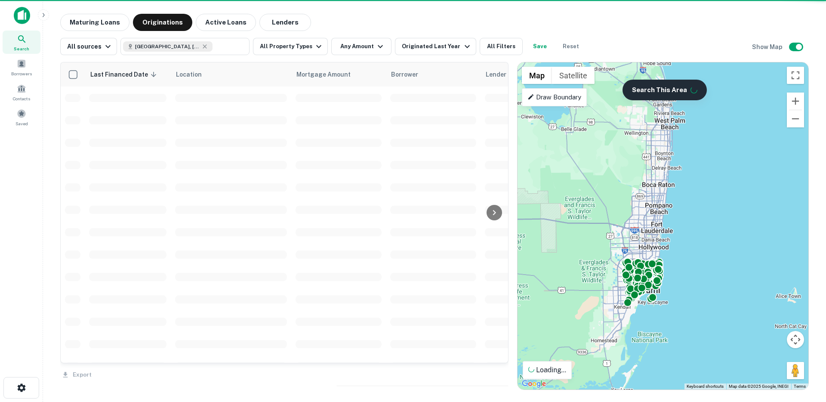
click at [661, 89] on button "Search This Area" at bounding box center [664, 90] width 84 height 21
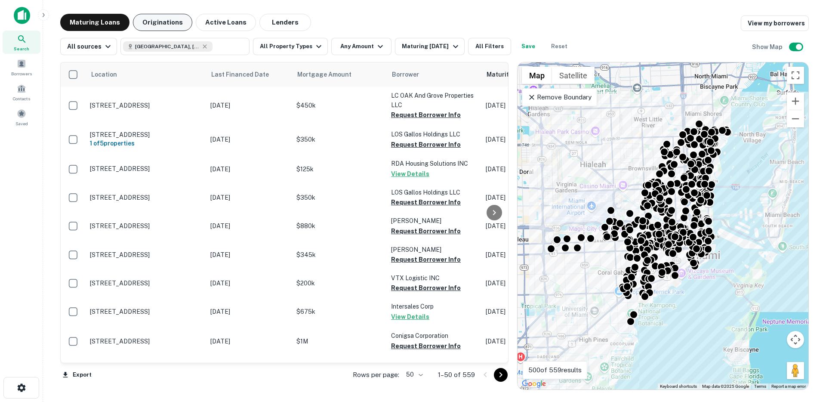
drag, startPoint x: 143, startPoint y: 21, endPoint x: 132, endPoint y: 22, distance: 10.8
click at [143, 21] on button "Originations" at bounding box center [162, 22] width 59 height 17
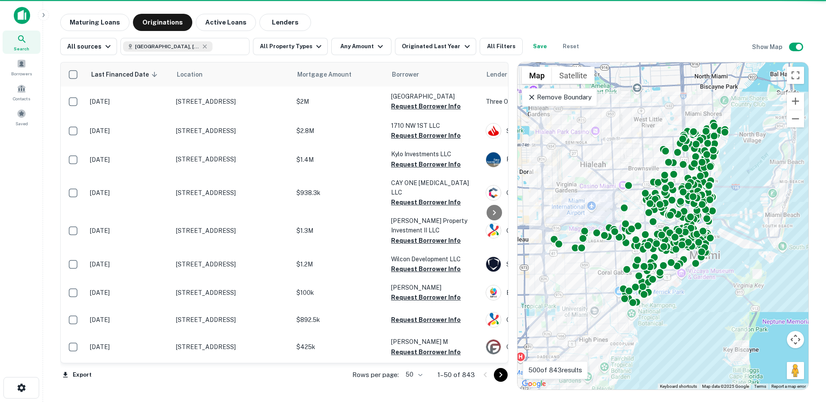
click at [532, 98] on icon at bounding box center [531, 97] width 9 height 9
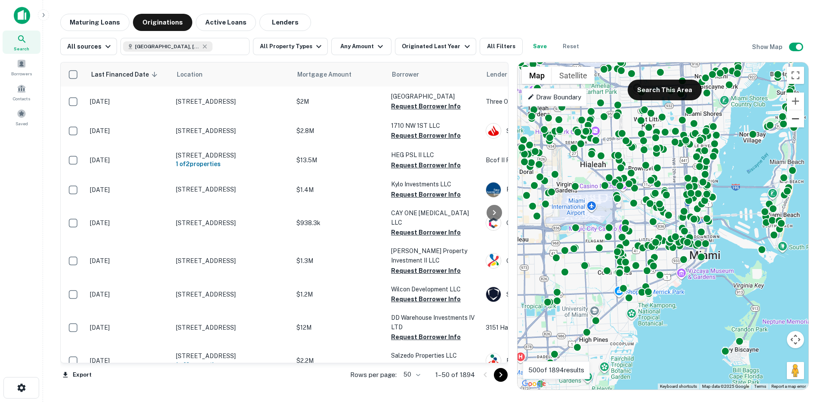
click at [791, 118] on button "Zoom out" at bounding box center [795, 118] width 17 height 17
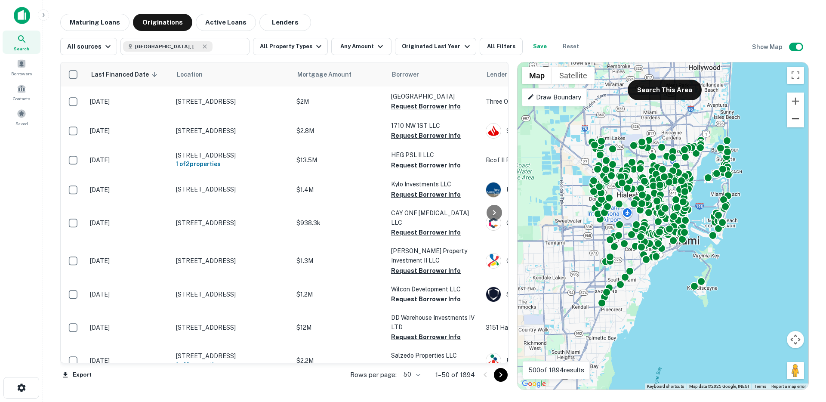
click at [791, 118] on button "Zoom out" at bounding box center [795, 118] width 17 height 17
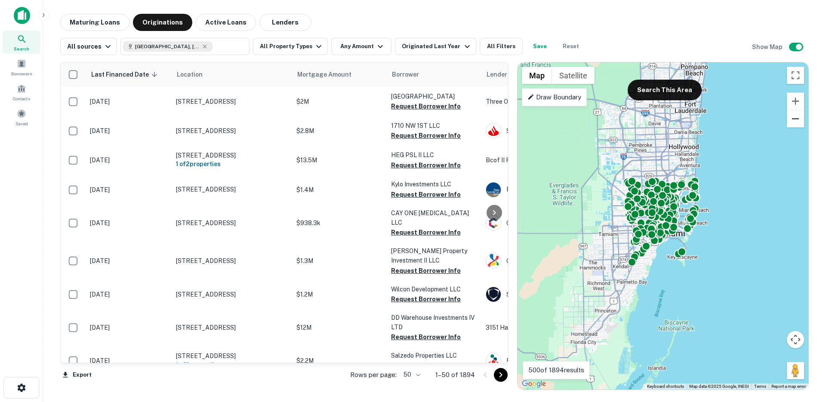
click at [791, 118] on button "Zoom out" at bounding box center [795, 118] width 17 height 17
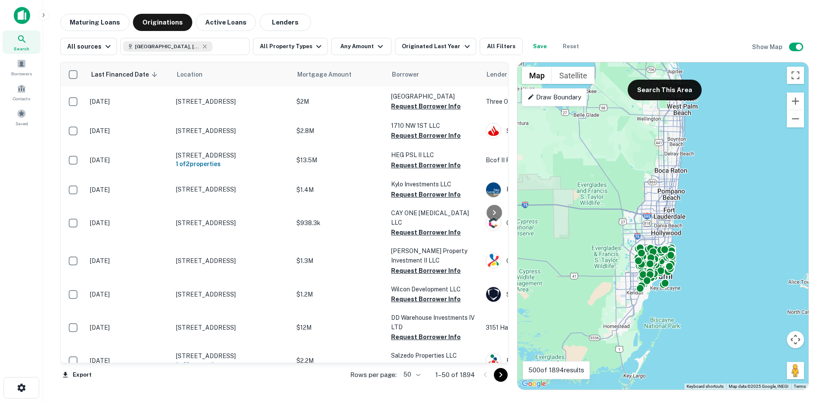
drag, startPoint x: 764, startPoint y: 157, endPoint x: 756, endPoint y: 197, distance: 40.7
click at [756, 197] on div "To activate drag with keyboard, press Alt + Enter. Once in keyboard drag state,…" at bounding box center [662, 225] width 291 height 327
click at [678, 84] on button "Search This Area" at bounding box center [664, 90] width 74 height 21
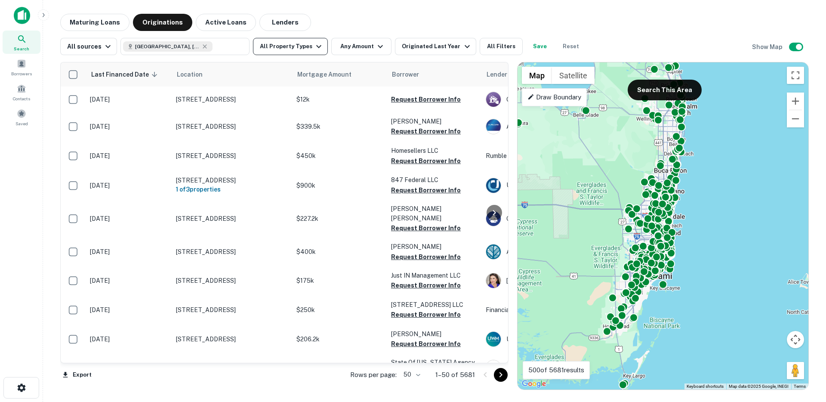
click at [290, 43] on button "All Property Types" at bounding box center [290, 46] width 75 height 17
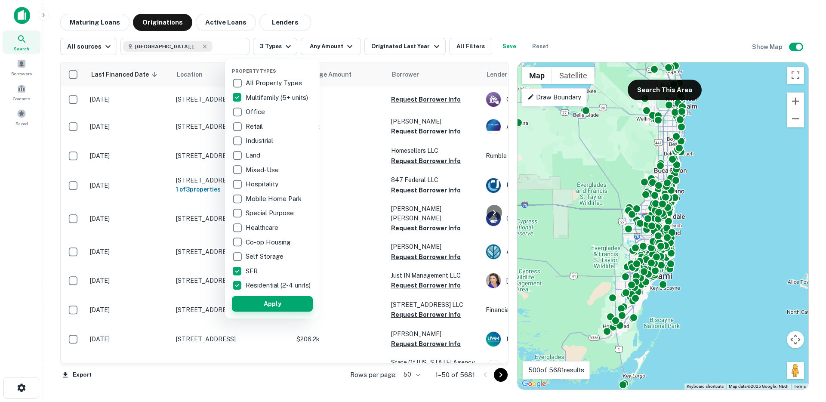
click at [283, 309] on button "Apply" at bounding box center [272, 303] width 81 height 15
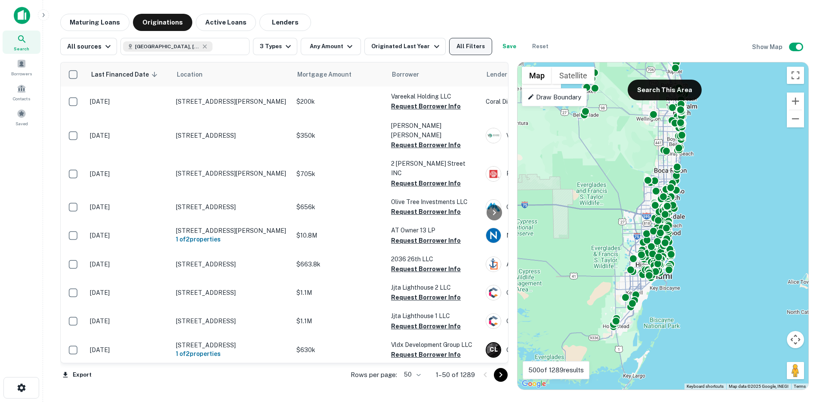
click at [470, 43] on button "All Filters" at bounding box center [470, 46] width 43 height 17
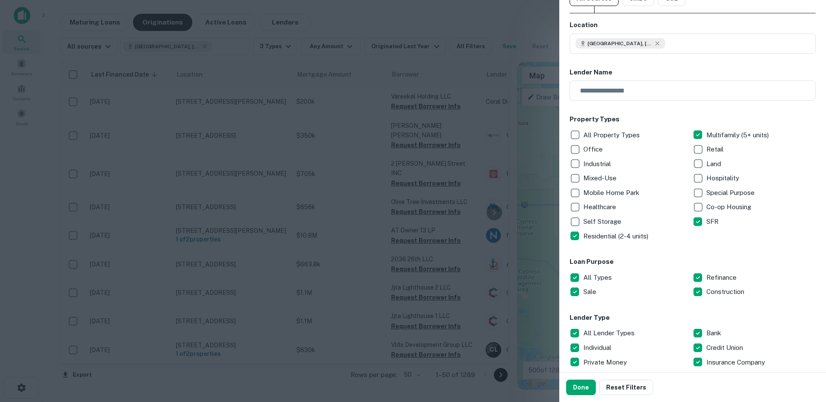
scroll to position [245, 0]
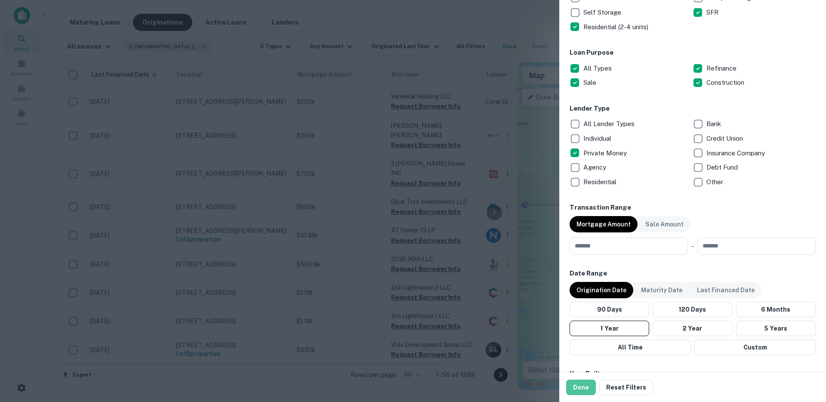
drag, startPoint x: 581, startPoint y: 385, endPoint x: 539, endPoint y: 338, distance: 62.1
click at [580, 386] on button "Done" at bounding box center [581, 386] width 30 height 15
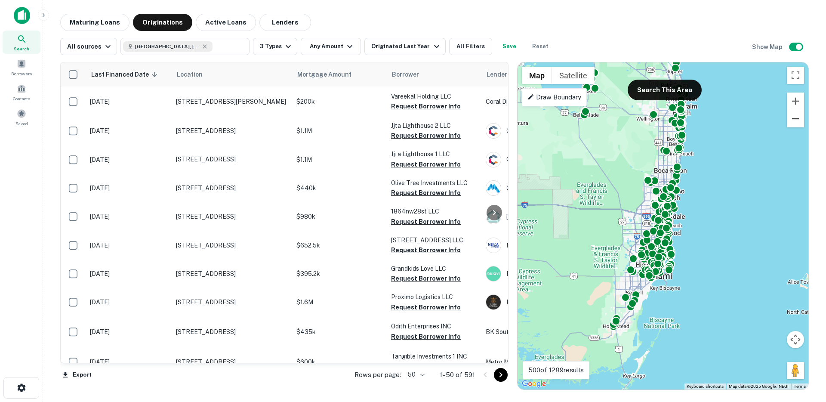
click at [797, 120] on button "Zoom out" at bounding box center [795, 118] width 17 height 17
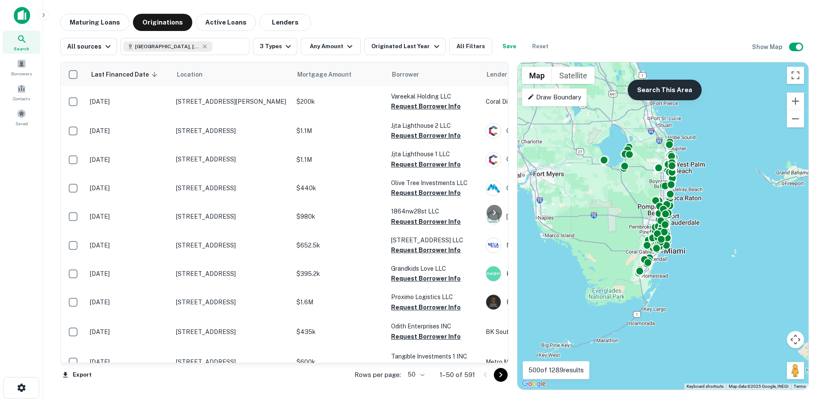
click at [666, 87] on button "Search This Area" at bounding box center [664, 90] width 74 height 21
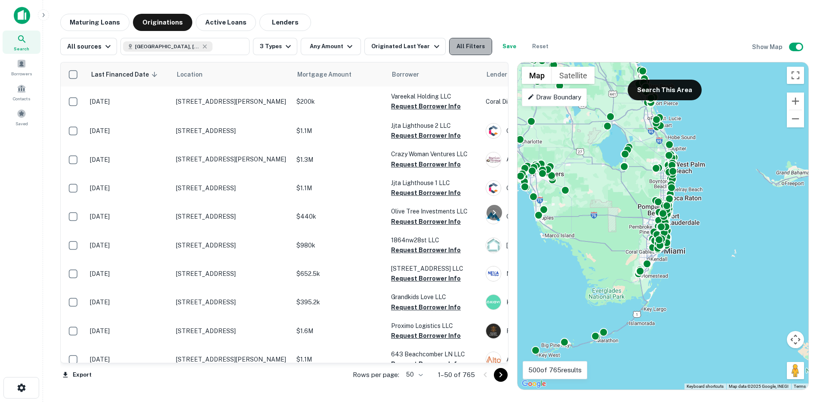
click at [458, 49] on button "All Filters" at bounding box center [470, 46] width 43 height 17
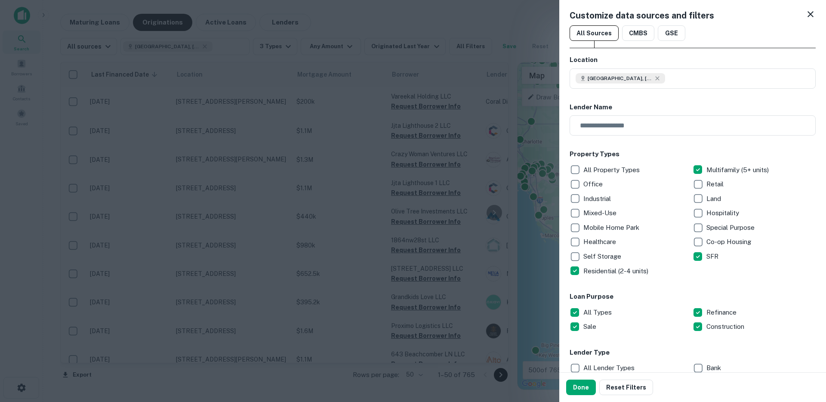
scroll to position [2, 0]
click at [578, 385] on button "Done" at bounding box center [581, 386] width 30 height 15
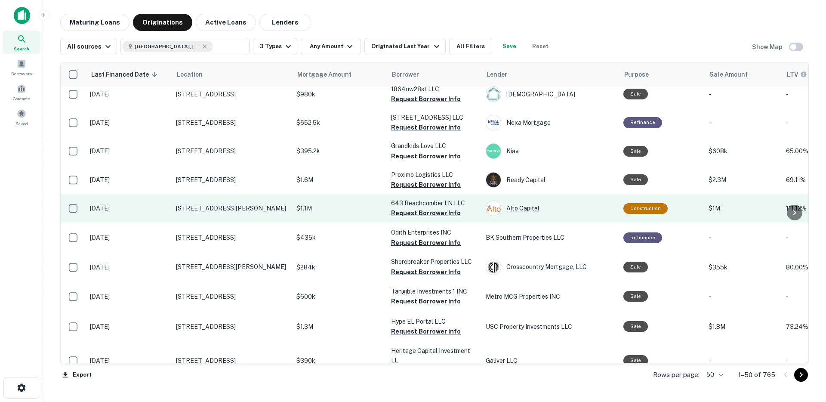
scroll to position [156, 0]
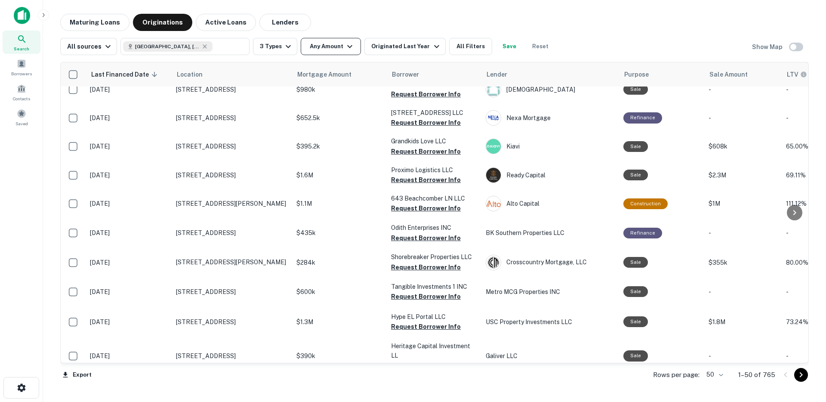
click at [336, 54] on button "Any Amount" at bounding box center [331, 46] width 60 height 17
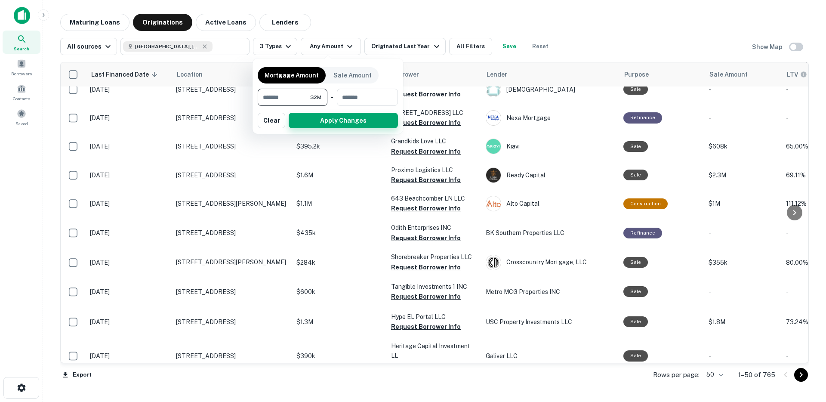
type input "*******"
click at [326, 121] on button "Apply Changes" at bounding box center [343, 120] width 109 height 15
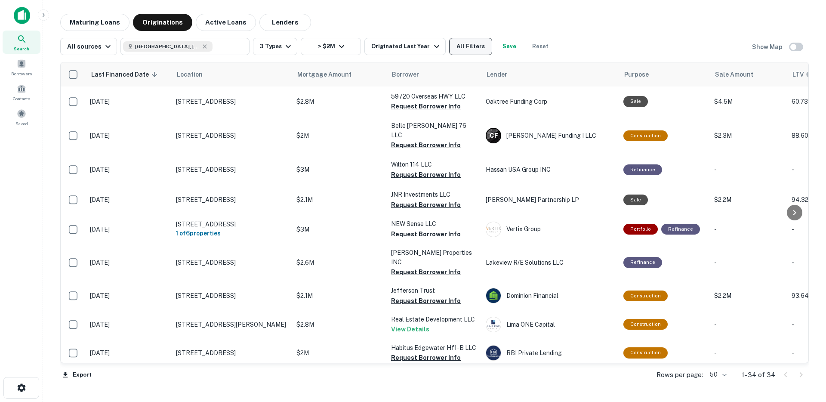
click at [468, 49] on button "All Filters" at bounding box center [470, 46] width 43 height 17
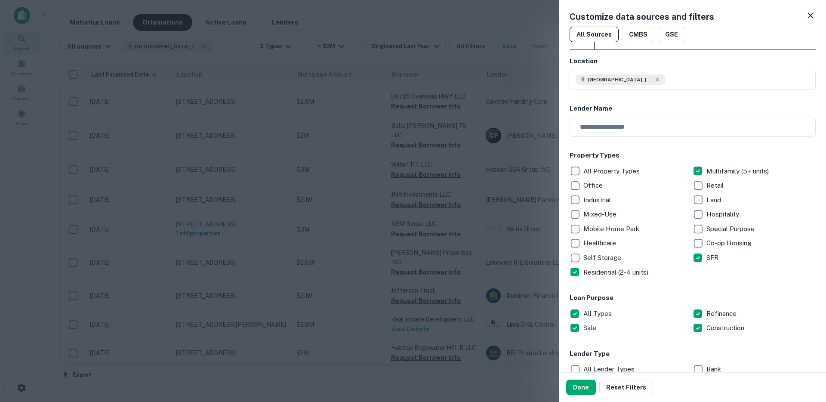
click at [410, 86] on div at bounding box center [413, 201] width 826 height 402
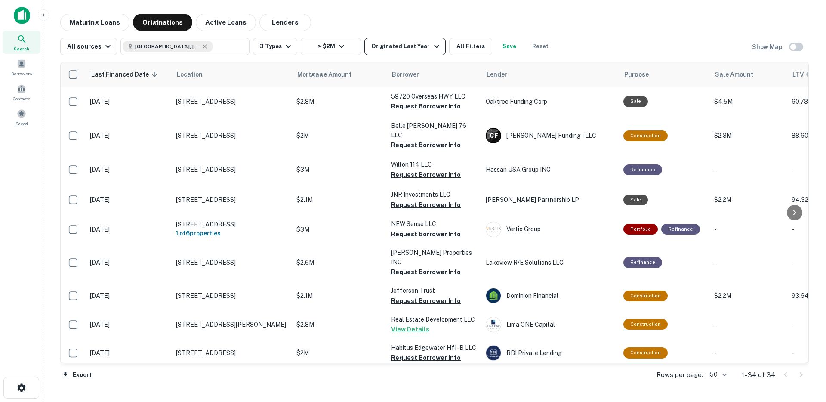
click at [412, 40] on button "Originated Last Year" at bounding box center [404, 46] width 81 height 17
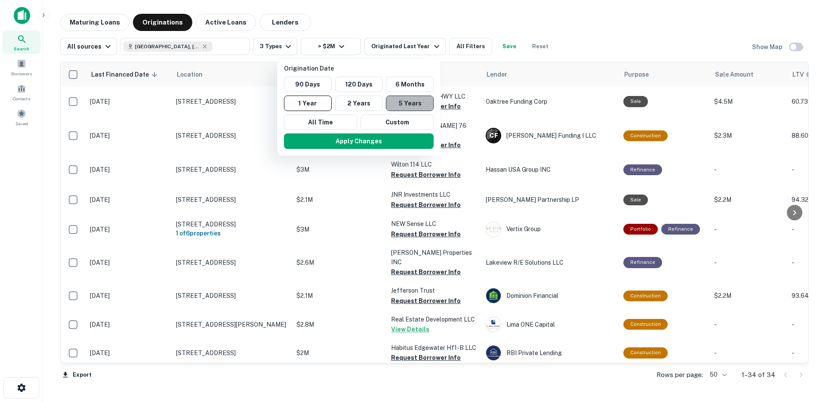
click at [393, 102] on button "5 Years" at bounding box center [410, 102] width 48 height 15
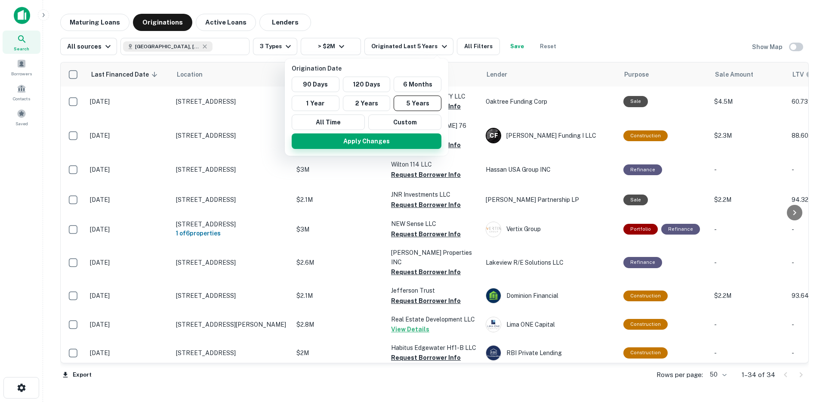
click at [386, 137] on button "Apply Changes" at bounding box center [367, 140] width 150 height 15
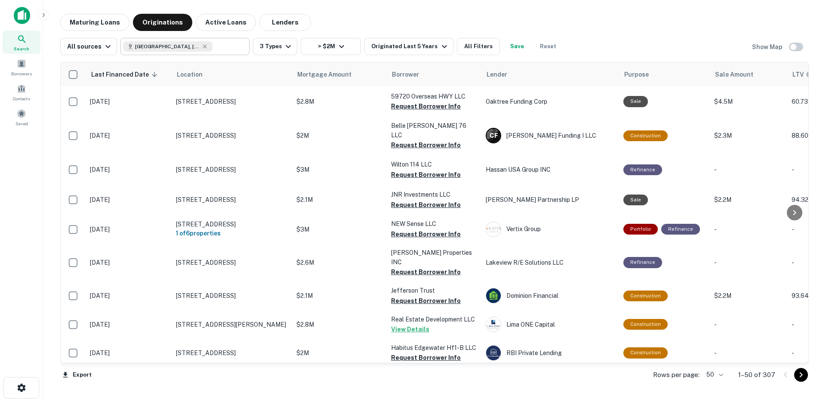
drag, startPoint x: 175, startPoint y: 46, endPoint x: 185, endPoint y: 49, distance: 9.9
click at [201, 46] on icon at bounding box center [204, 46] width 7 height 7
type input "**********"
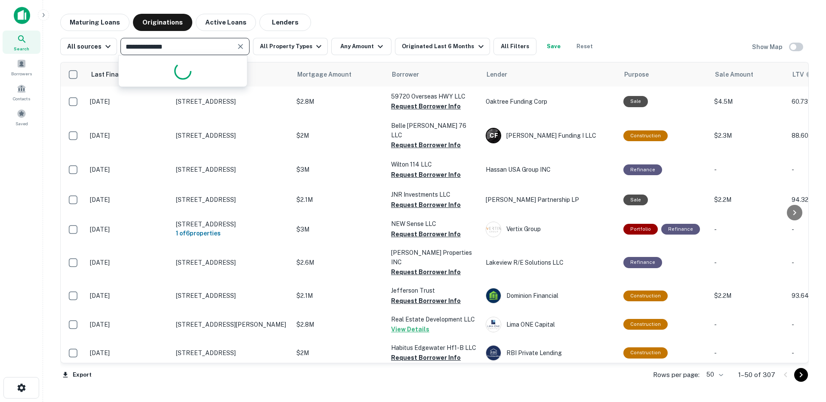
click at [191, 48] on input "**********" at bounding box center [178, 46] width 110 height 12
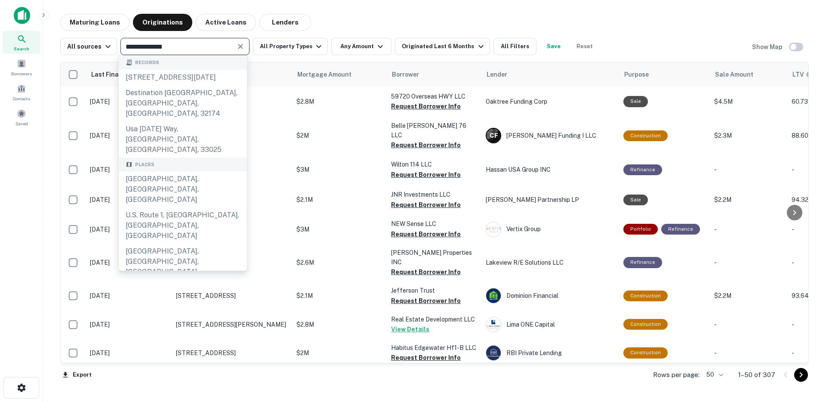
click at [237, 44] on icon "Clear" at bounding box center [240, 46] width 9 height 9
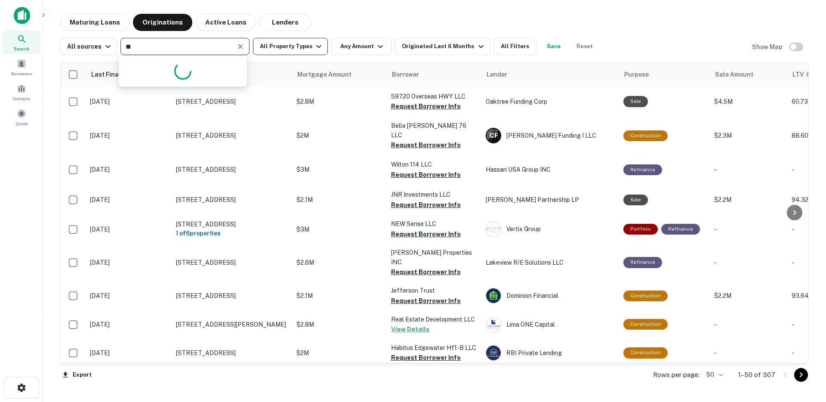
type input "*"
type input "******"
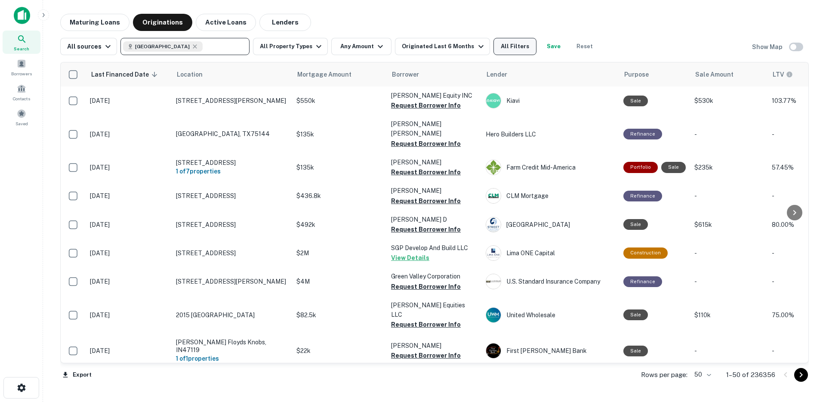
click at [496, 49] on button "All Filters" at bounding box center [514, 46] width 43 height 17
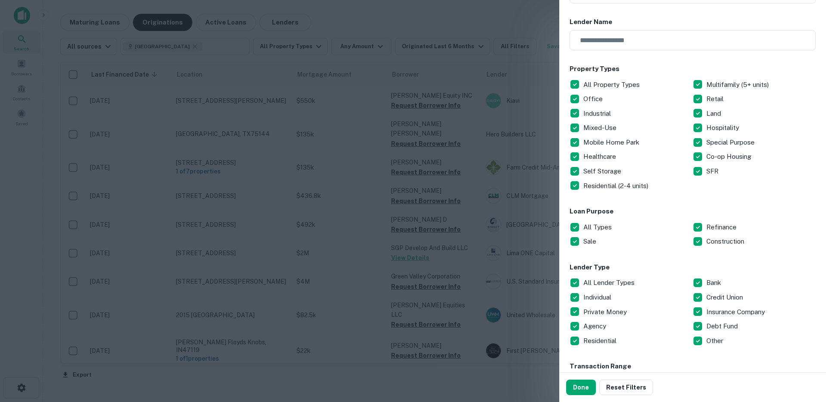
scroll to position [286, 0]
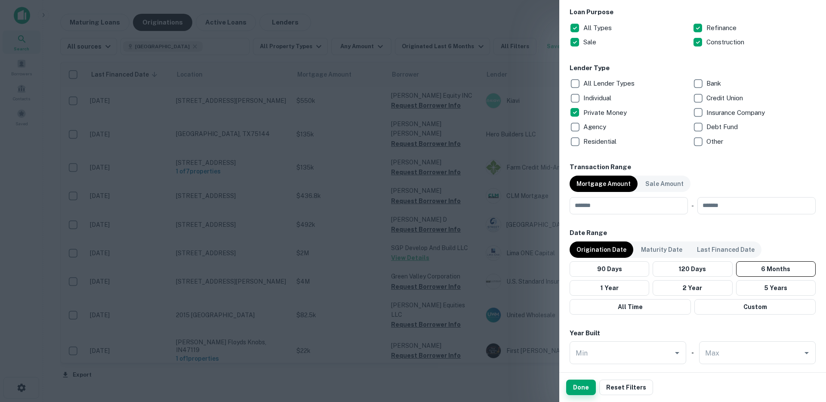
click at [572, 383] on button "Done" at bounding box center [581, 386] width 30 height 15
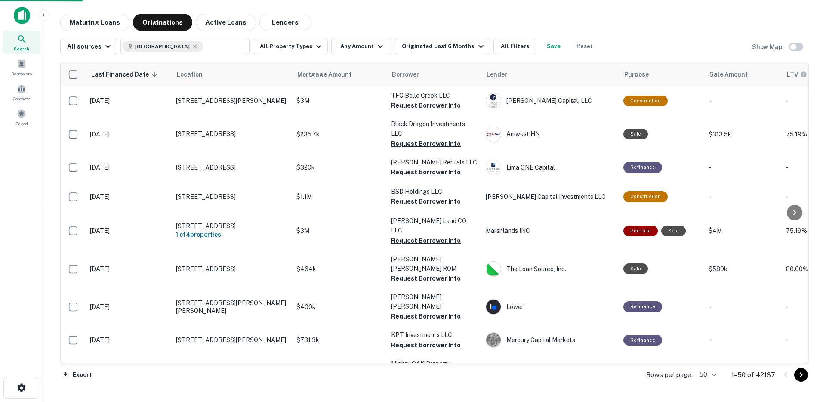
click at [292, 40] on button "All Property Types" at bounding box center [290, 46] width 75 height 17
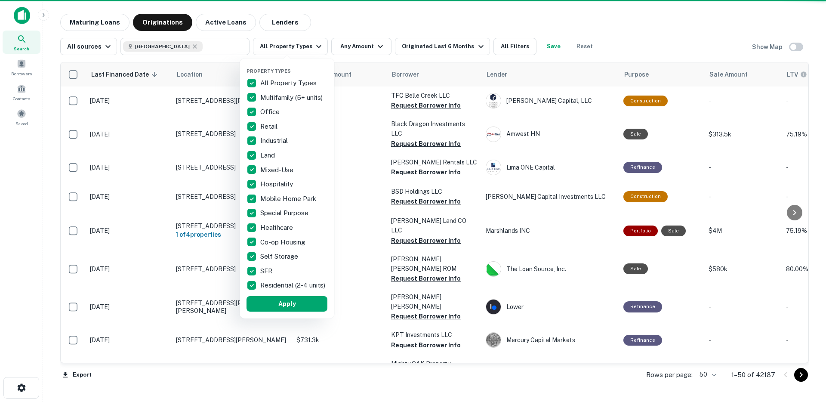
click at [291, 49] on div at bounding box center [413, 201] width 826 height 402
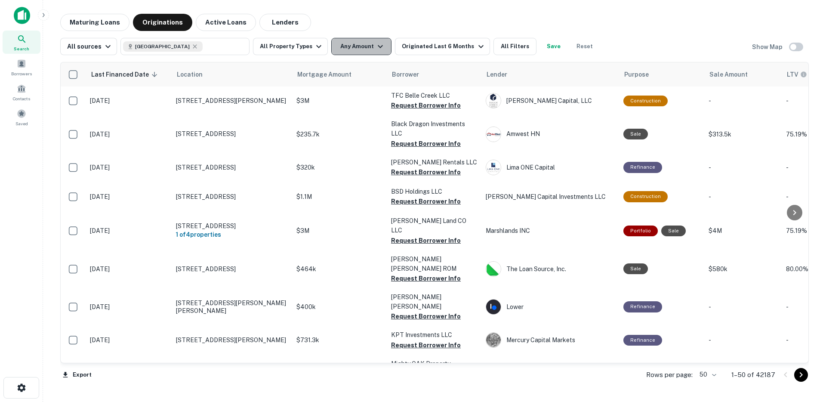
click at [357, 49] on button "Any Amount" at bounding box center [361, 46] width 60 height 17
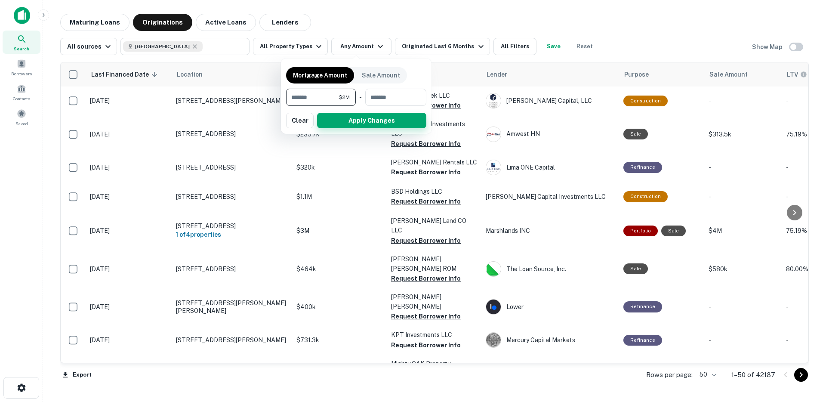
type input "*******"
click at [383, 122] on button "Apply Changes" at bounding box center [371, 120] width 109 height 15
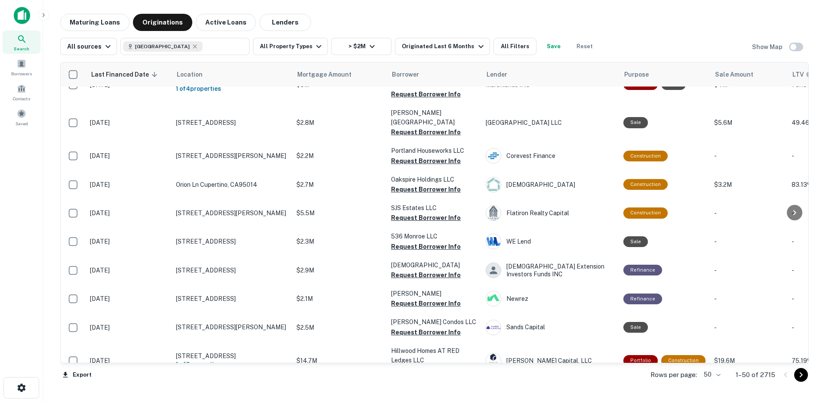
scroll to position [43, 0]
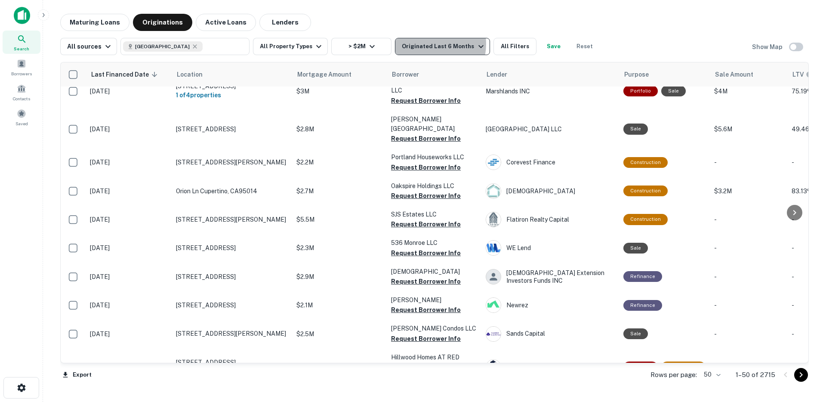
click at [421, 44] on div "Originated Last 6 Months" at bounding box center [444, 46] width 84 height 10
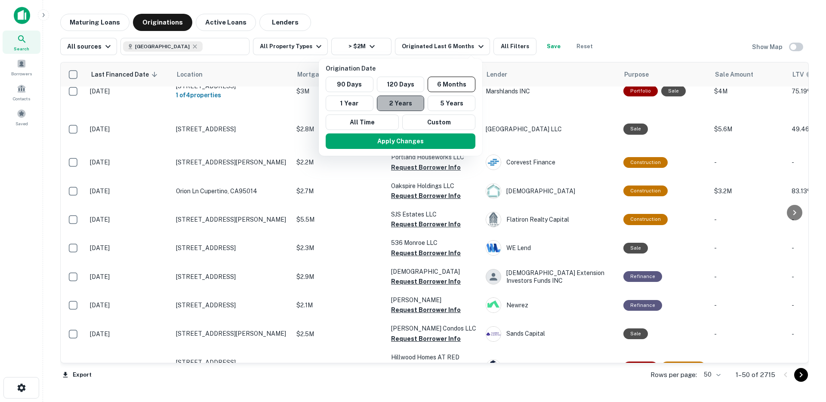
click at [406, 102] on button "2 Years" at bounding box center [401, 102] width 48 height 15
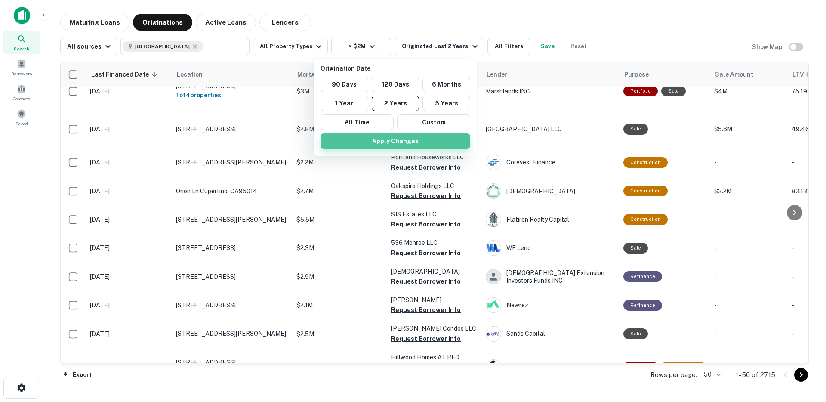
click at [403, 137] on button "Apply Changes" at bounding box center [395, 140] width 150 height 15
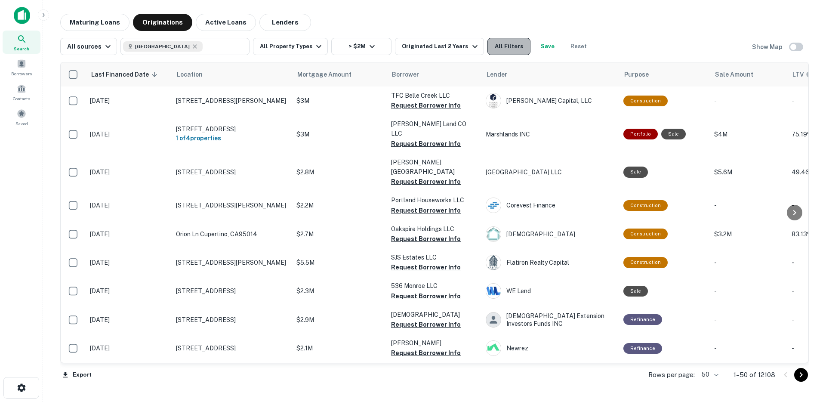
click at [505, 51] on button "All Filters" at bounding box center [508, 46] width 43 height 17
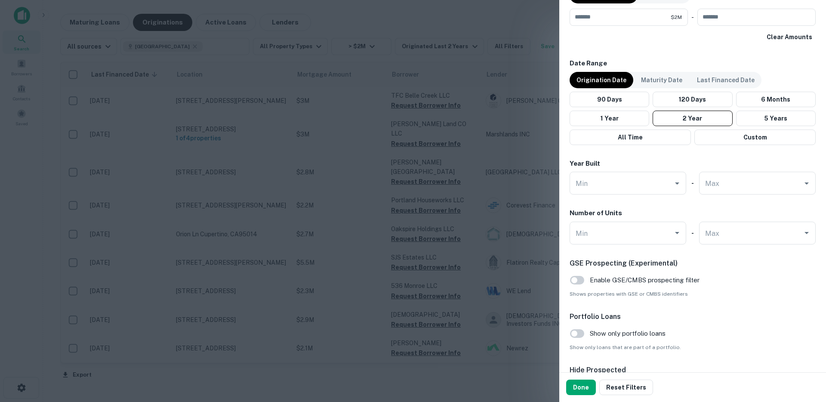
scroll to position [547, 0]
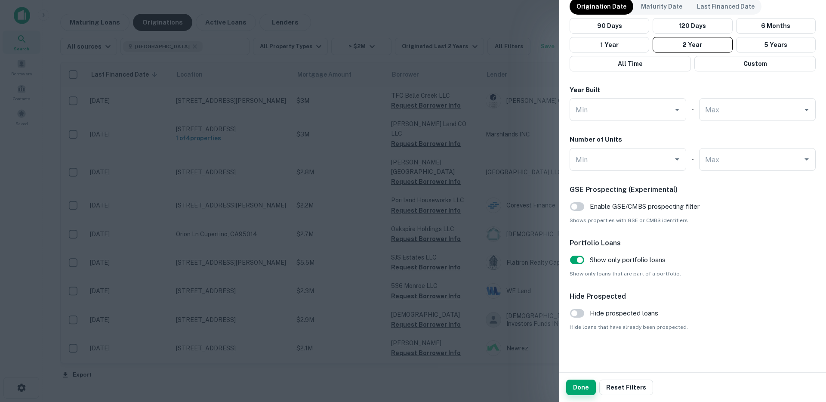
click at [589, 384] on button "Done" at bounding box center [581, 386] width 30 height 15
